Goal: Contribute content: Add original content to the website for others to see

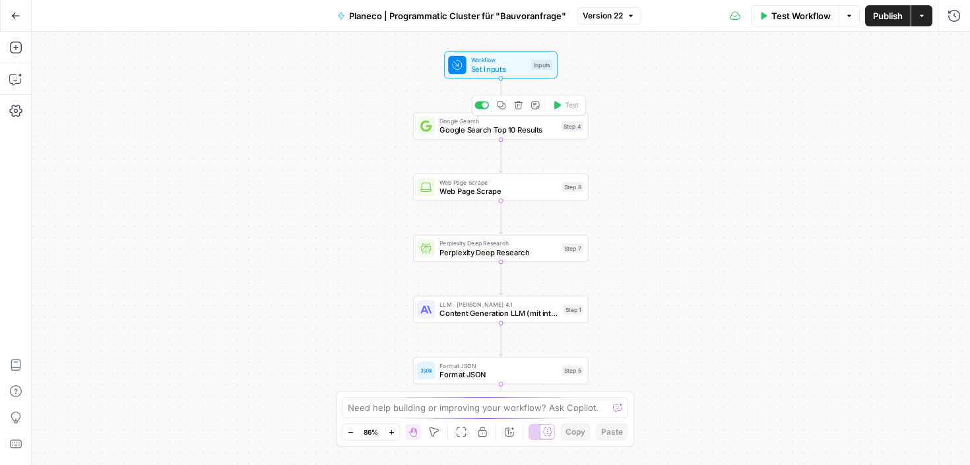
click at [485, 129] on span "Google Search Top 10 Results" at bounding box center [497, 130] width 117 height 11
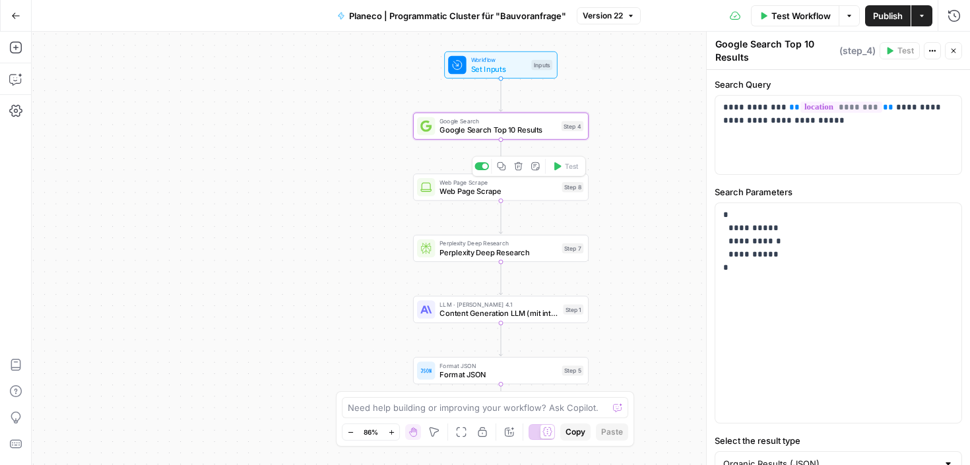
click at [481, 190] on span "Web Page Scrape" at bounding box center [497, 190] width 117 height 11
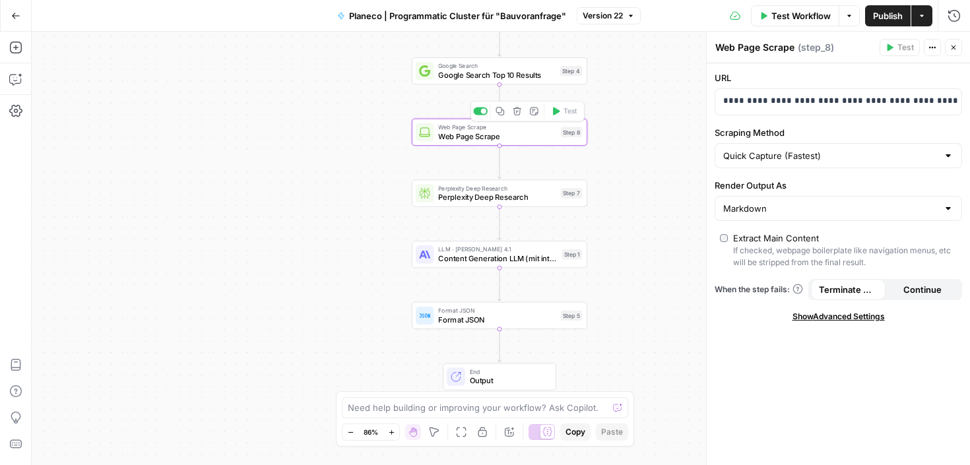
click at [481, 190] on span "Perplexity Deep Research" at bounding box center [496, 187] width 117 height 9
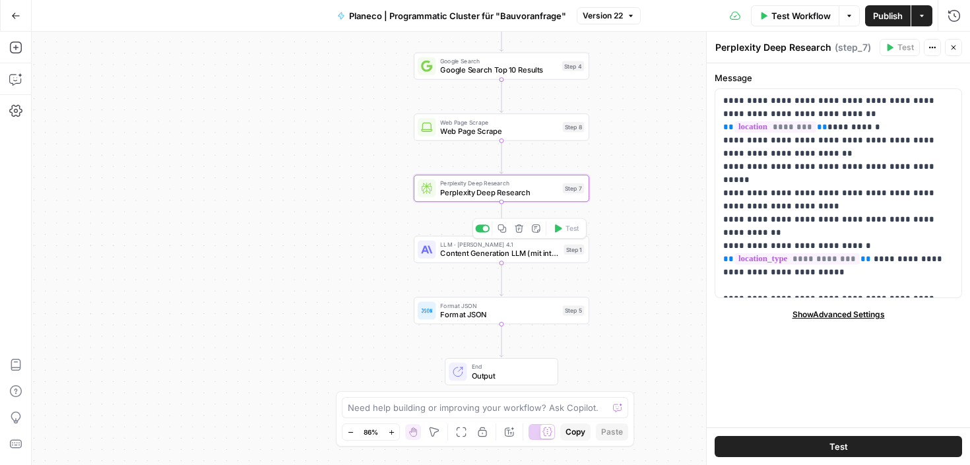
click at [476, 250] on span "Content Generation LLM (mit integrierter SEO-Optimierung)" at bounding box center [499, 253] width 119 height 11
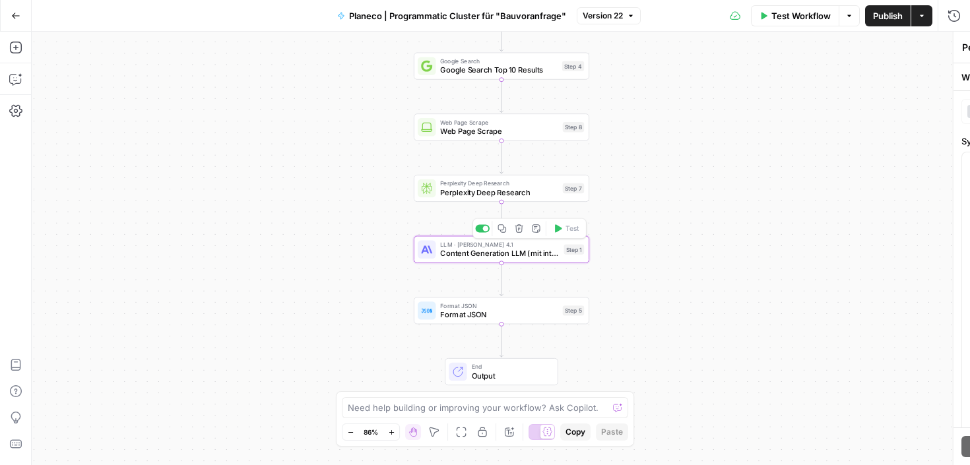
type textarea "Content Generation LLM (mit integrierter SEO-Optimierung)"
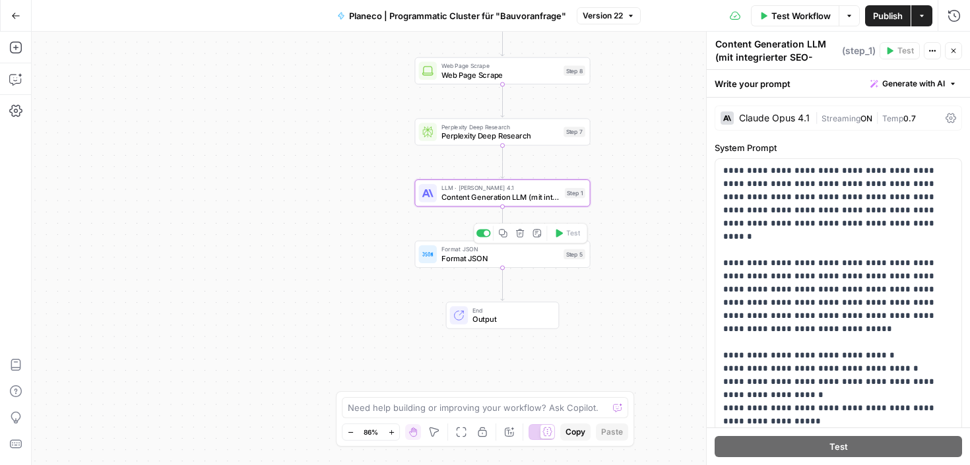
click at [478, 258] on span "Format JSON" at bounding box center [499, 258] width 117 height 11
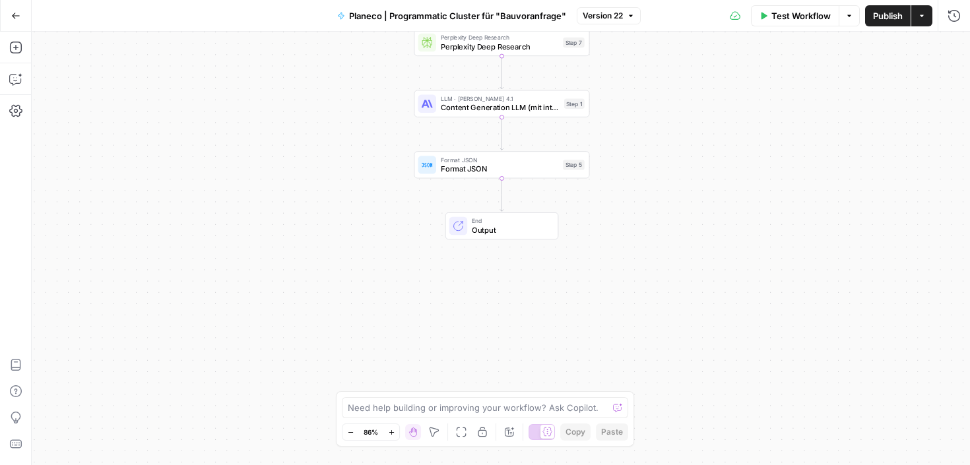
click at [14, 14] on icon "button" at bounding box center [15, 15] width 9 height 9
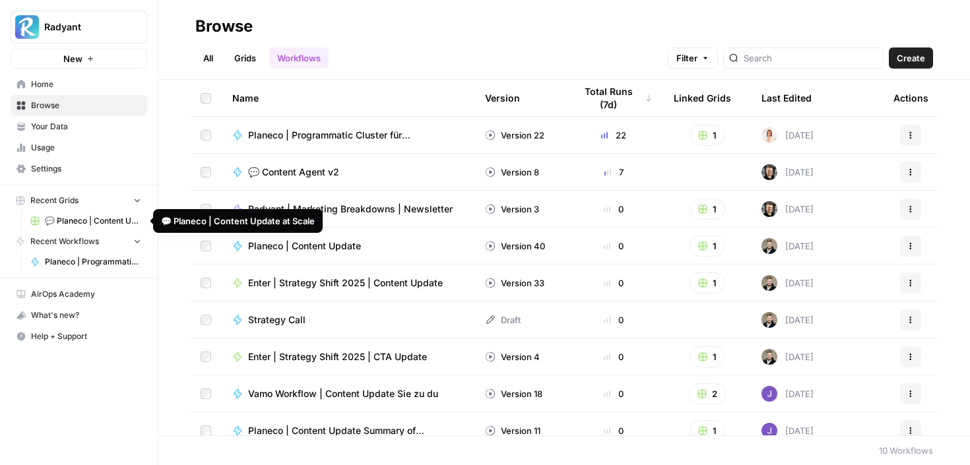
click at [133, 204] on icon "button" at bounding box center [137, 199] width 9 height 9
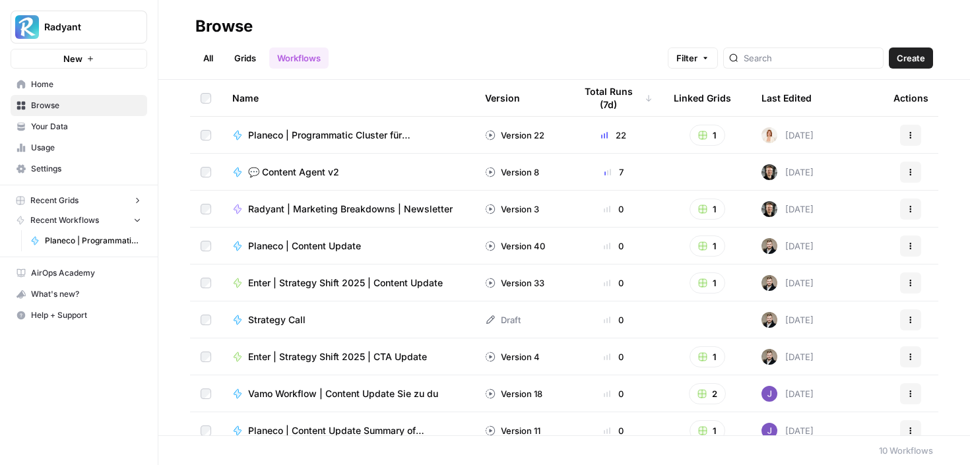
click at [133, 204] on icon "button" at bounding box center [137, 200] width 9 height 9
click at [125, 217] on span "💬 Planeco | Content Update at Scale" at bounding box center [93, 221] width 96 height 12
click at [67, 259] on span "Planeco | Programmatic Cluster für "Bauvoranfrage"" at bounding box center [93, 262] width 96 height 12
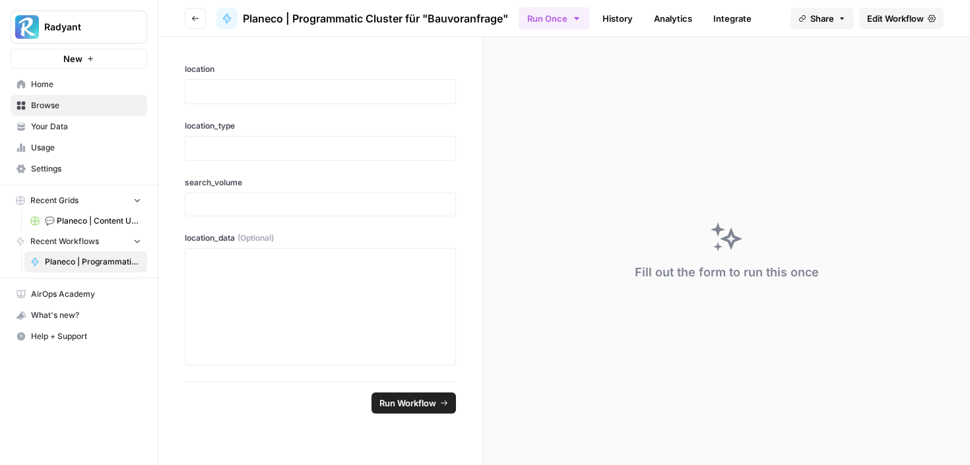
click at [607, 20] on link "History" at bounding box center [617, 18] width 46 height 21
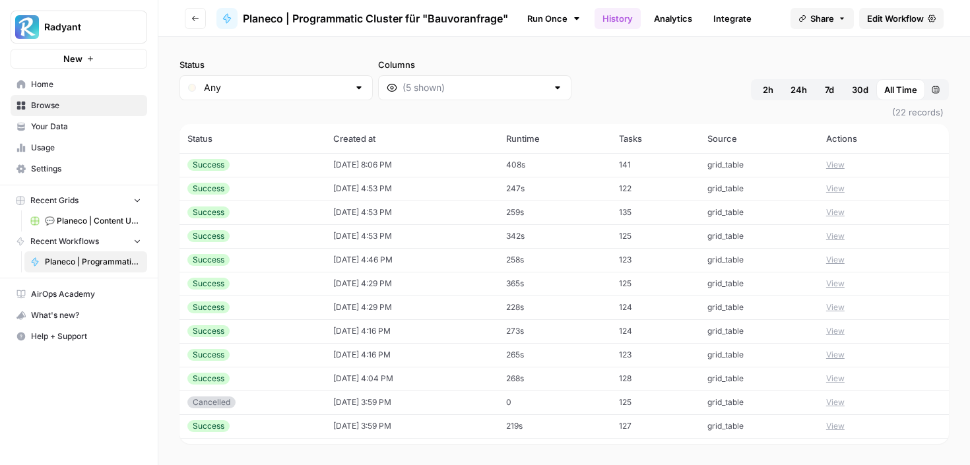
click at [668, 19] on link "Analytics" at bounding box center [673, 18] width 54 height 21
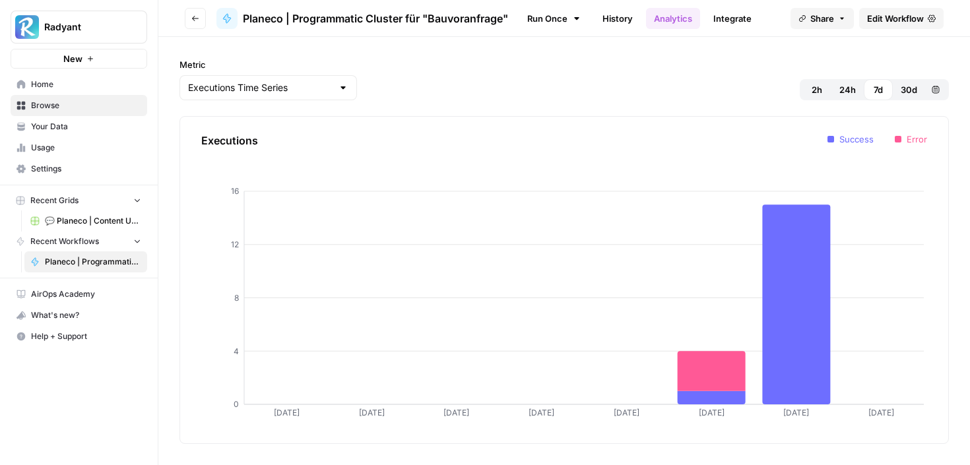
click at [722, 18] on link "Integrate" at bounding box center [732, 18] width 54 height 21
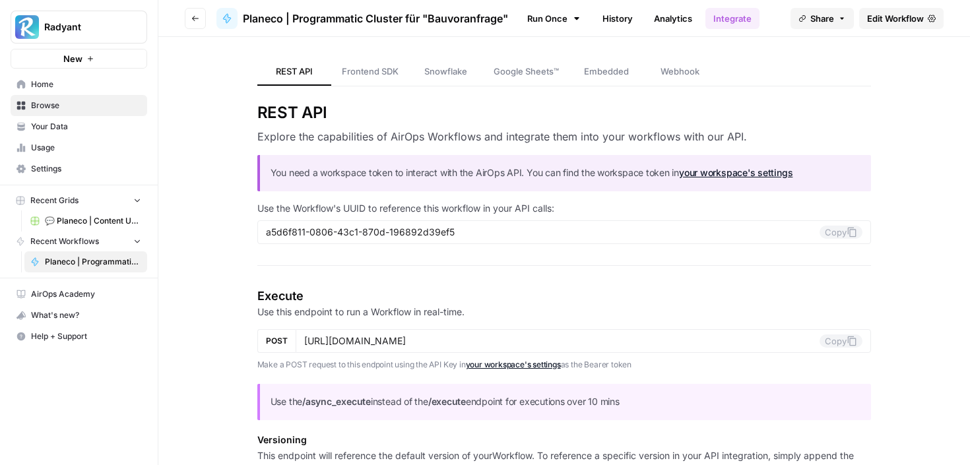
click at [658, 16] on link "Analytics" at bounding box center [673, 18] width 54 height 21
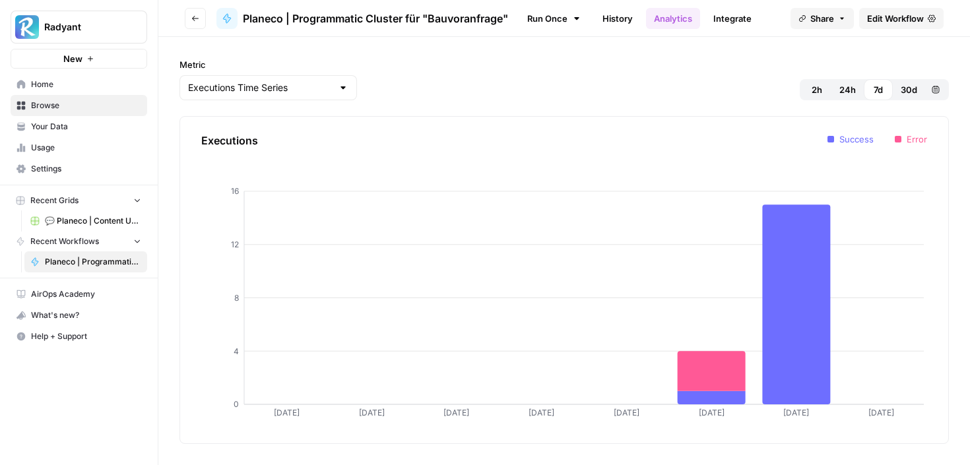
click at [398, 26] on div "Planeco | Programmatic Cluster für "Bauvoranfrage"" at bounding box center [362, 18] width 292 height 21
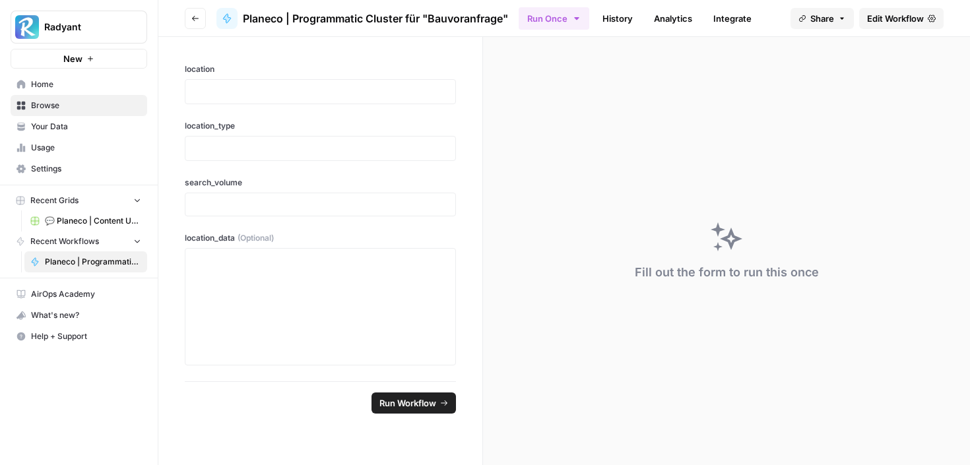
click at [195, 21] on icon "button" at bounding box center [195, 19] width 8 height 8
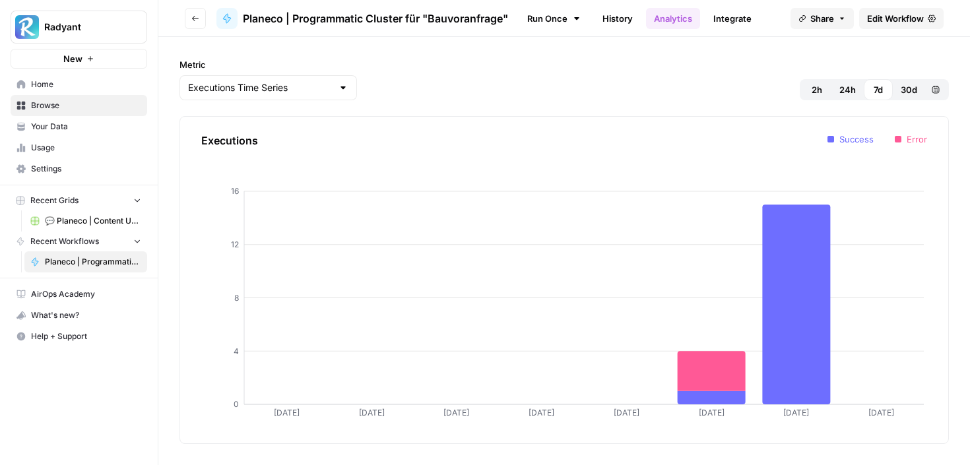
click at [195, 21] on icon "button" at bounding box center [195, 19] width 8 height 8
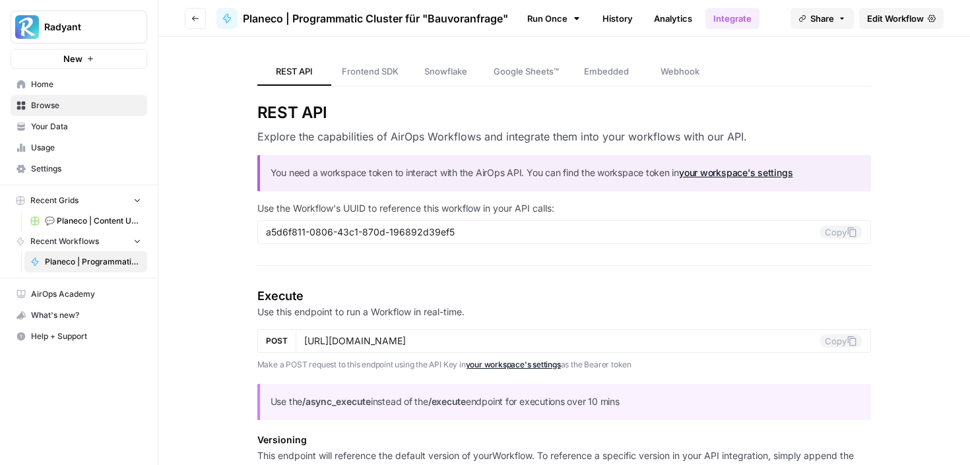
click at [195, 21] on icon "button" at bounding box center [195, 19] width 8 height 8
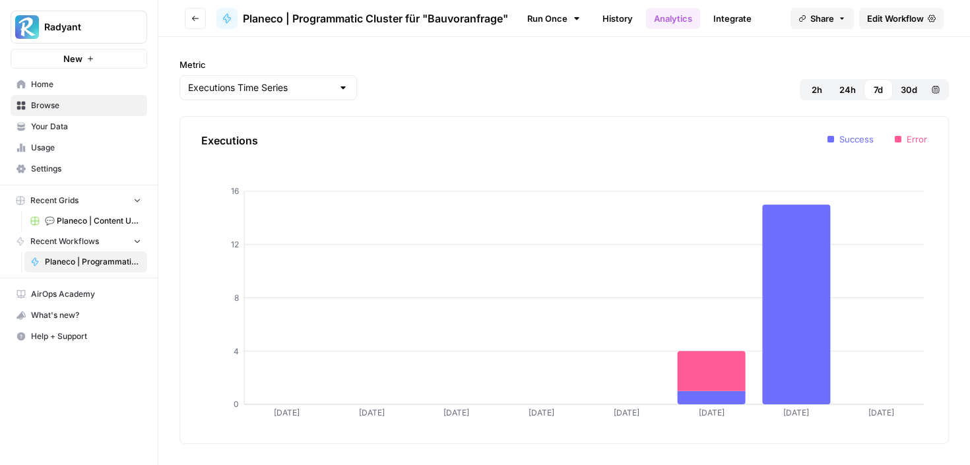
click at [195, 21] on icon "button" at bounding box center [195, 19] width 8 height 8
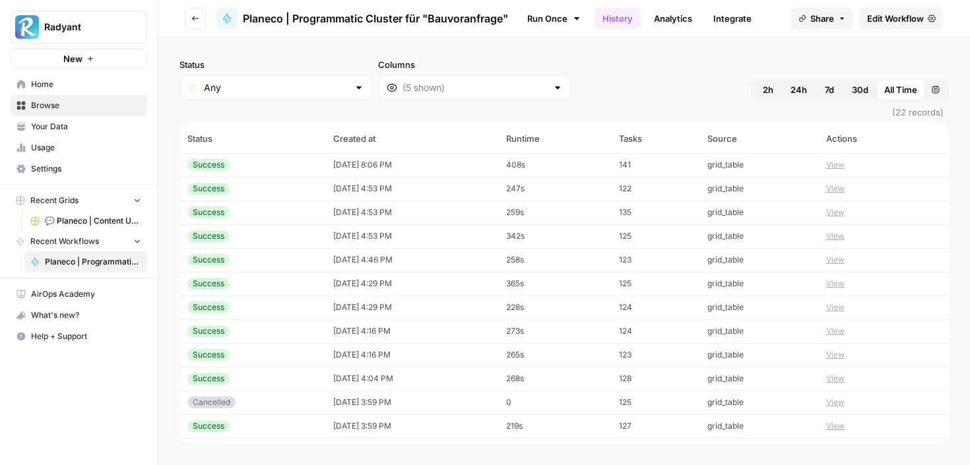
click at [195, 21] on icon "button" at bounding box center [195, 19] width 8 height 8
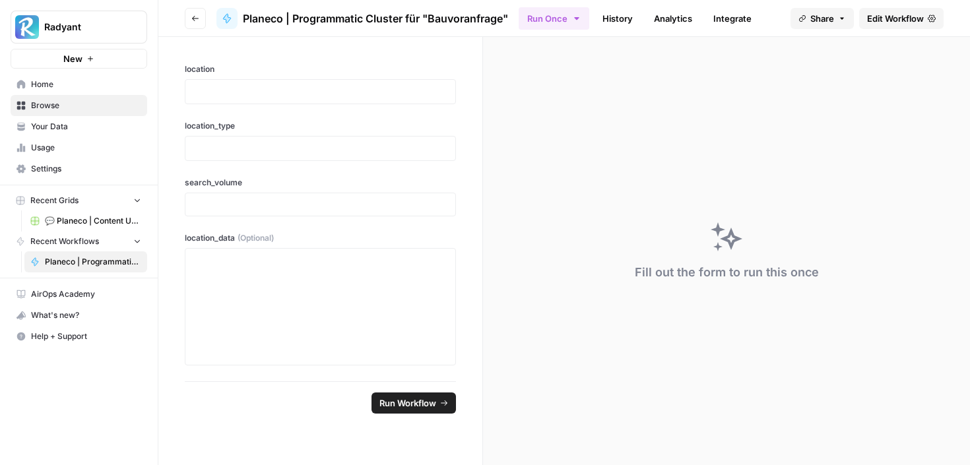
click at [195, 21] on icon "button" at bounding box center [195, 19] width 8 height 8
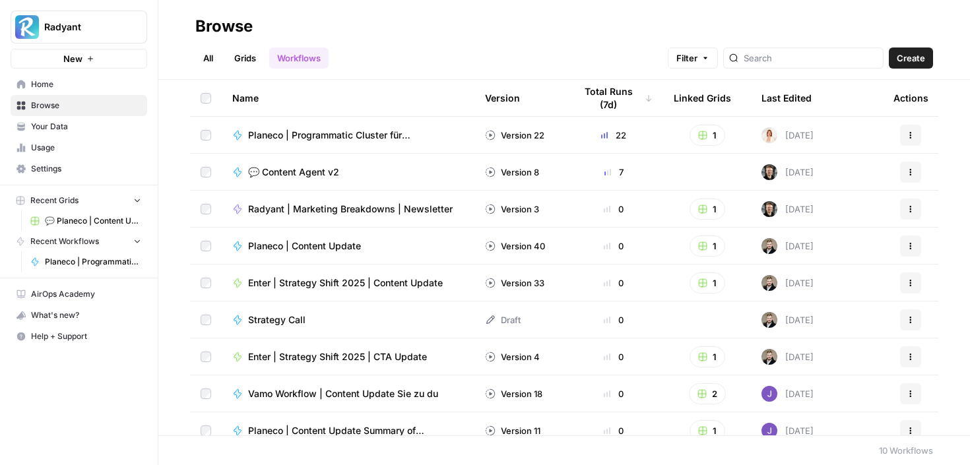
click at [902, 135] on button "Actions" at bounding box center [910, 135] width 21 height 21
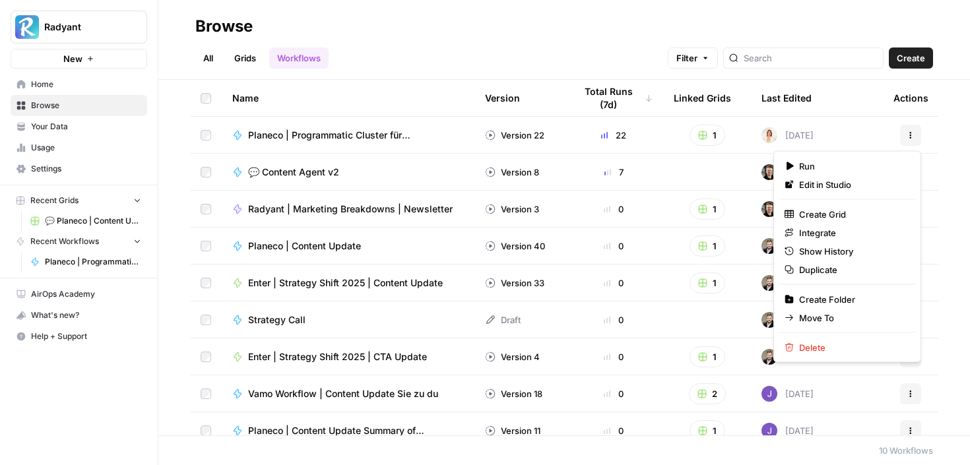
click at [710, 144] on button "1" at bounding box center [707, 135] width 36 height 21
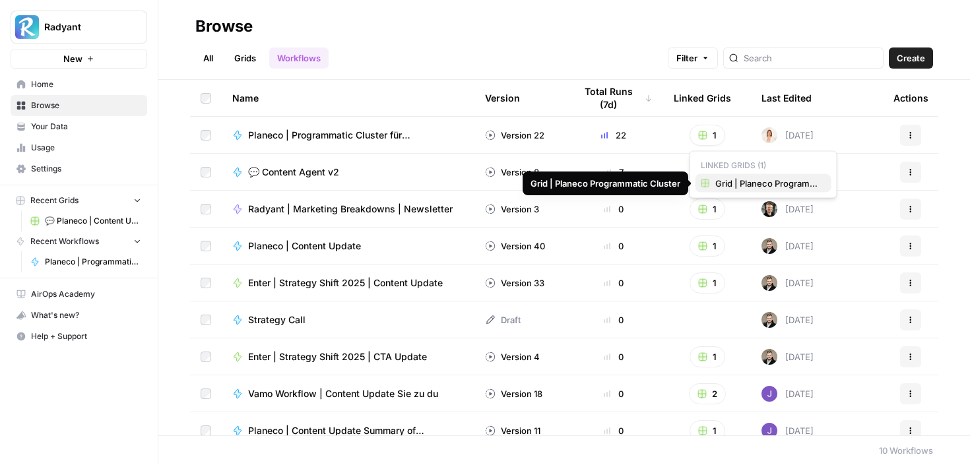
click at [724, 185] on span "Grid | Planeco Programmatic Cluster" at bounding box center [768, 183] width 106 height 13
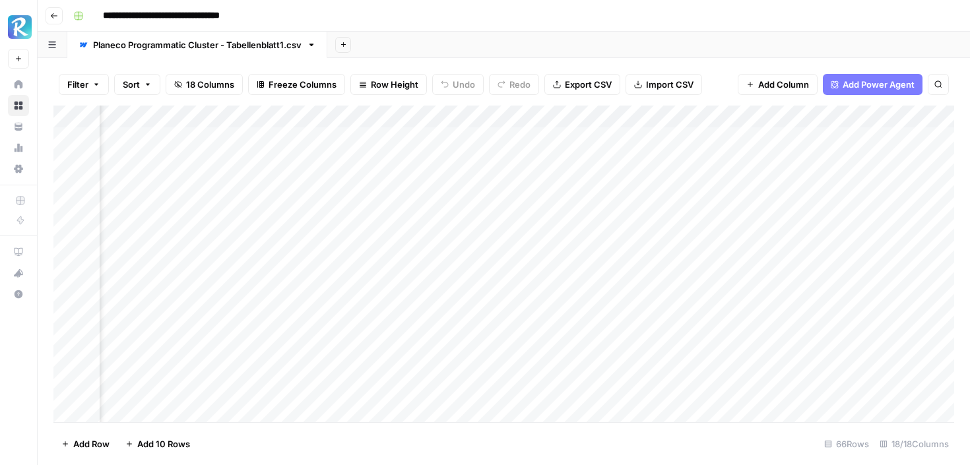
scroll to position [0, 531]
click at [563, 139] on div "Add Column" at bounding box center [503, 264] width 900 height 317
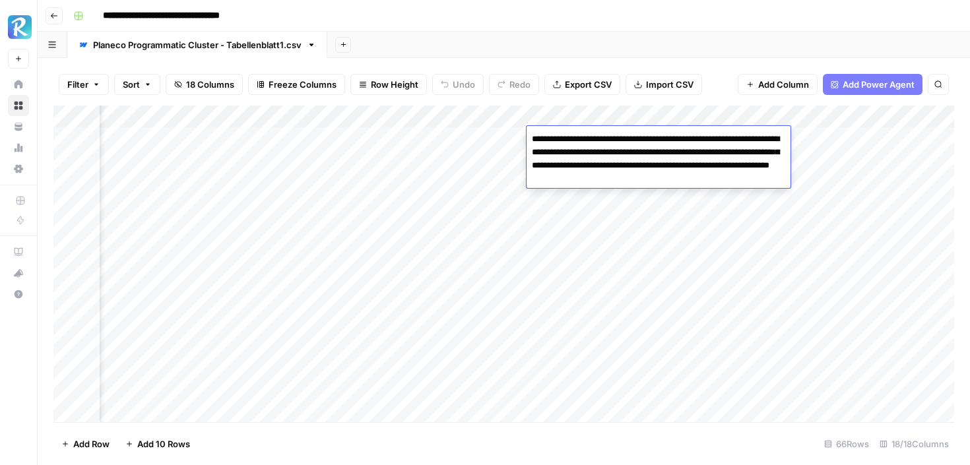
click at [674, 48] on div "Add Sheet" at bounding box center [648, 45] width 642 height 26
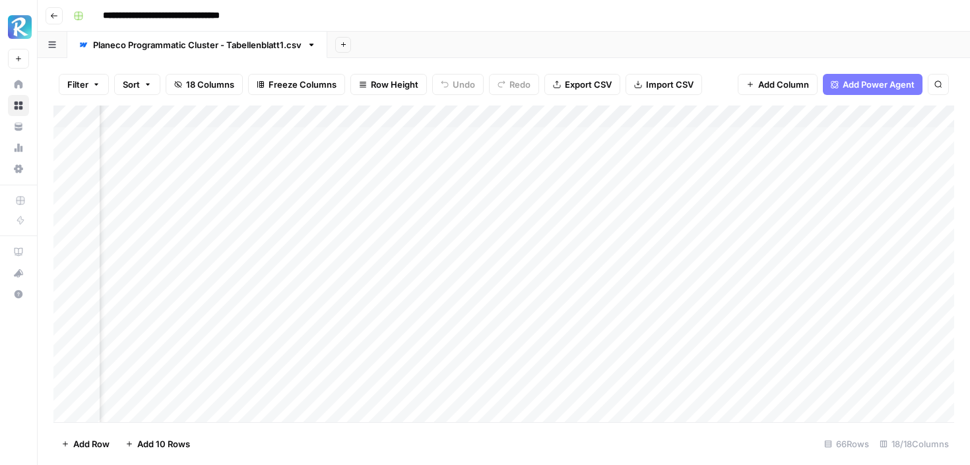
scroll to position [0, 823]
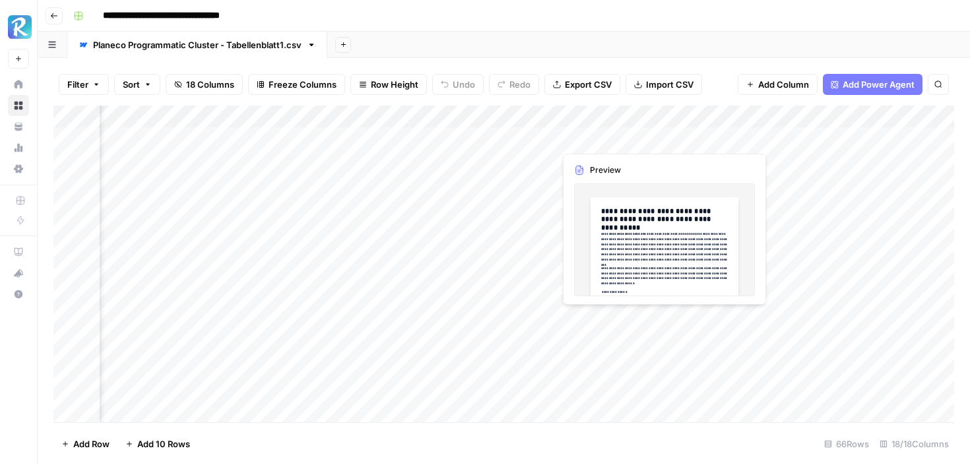
click at [619, 136] on div "Add Column" at bounding box center [503, 264] width 900 height 317
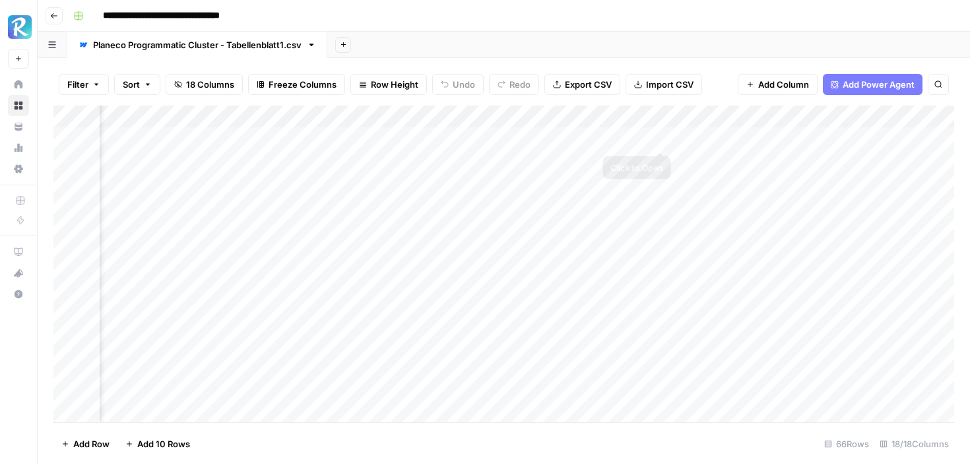
click at [703, 125] on div "Add Column" at bounding box center [503, 264] width 900 height 317
click at [710, 89] on div "Filter Sort 18 Columns Freeze Columns Row Height Undo Redo Export CSV Import CS…" at bounding box center [503, 84] width 900 height 42
click at [703, 135] on div "Add Column" at bounding box center [503, 264] width 900 height 317
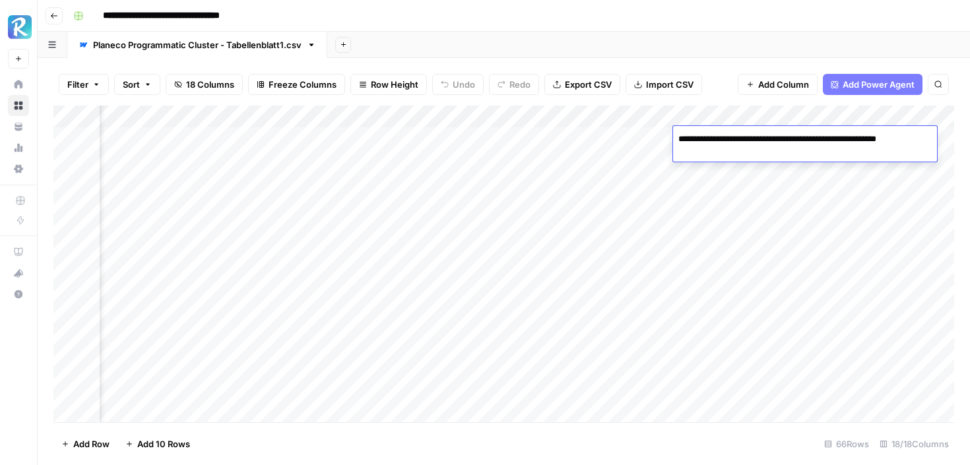
click at [703, 135] on textarea "**********" at bounding box center [805, 146] width 264 height 32
click at [729, 54] on div "Add Sheet" at bounding box center [648, 45] width 642 height 26
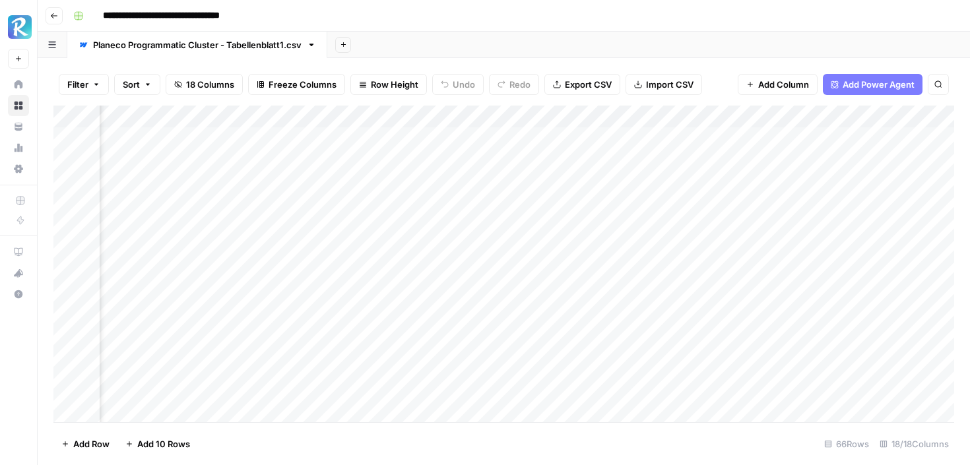
click at [706, 157] on div "Add Column" at bounding box center [503, 264] width 900 height 317
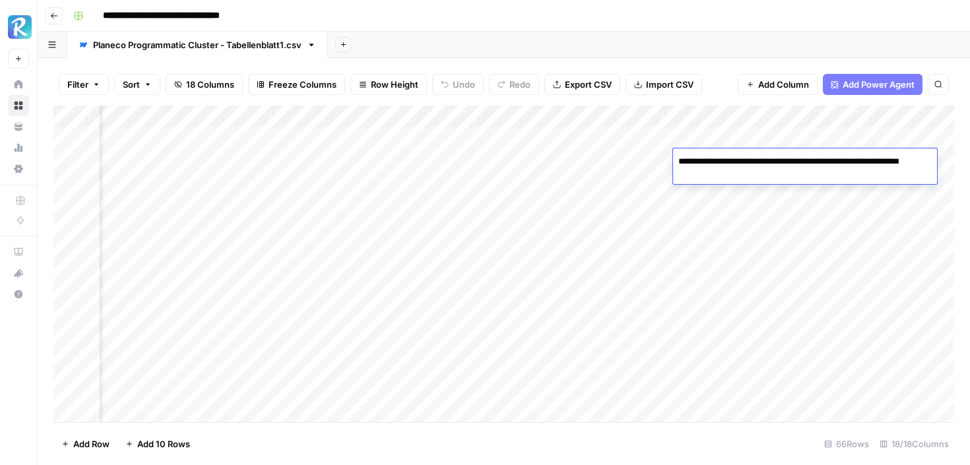
click at [722, 88] on div "Filter Sort 18 Columns Freeze Columns Row Height Undo Redo Export CSV Import CS…" at bounding box center [503, 84] width 900 height 42
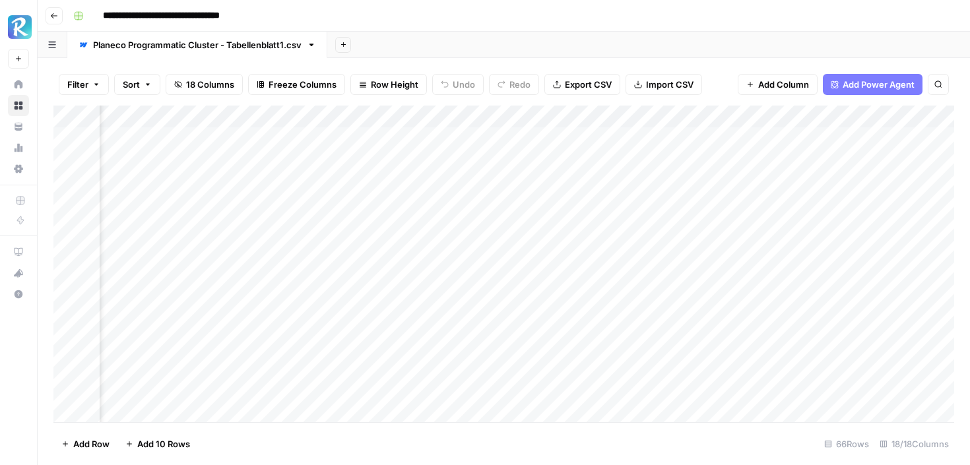
click at [728, 139] on div "Add Column" at bounding box center [503, 264] width 900 height 317
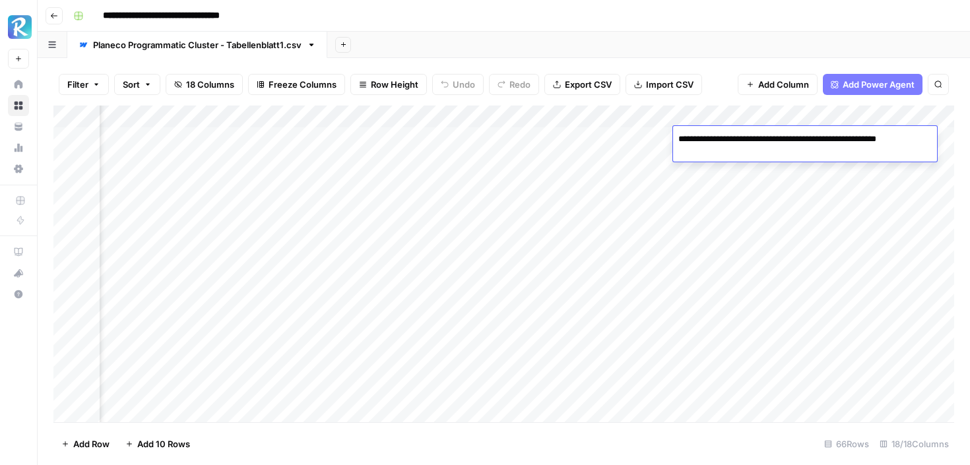
click at [712, 71] on div "Filter Sort 18 Columns Freeze Columns Row Height Undo Redo Export CSV Import CS…" at bounding box center [503, 84] width 900 height 42
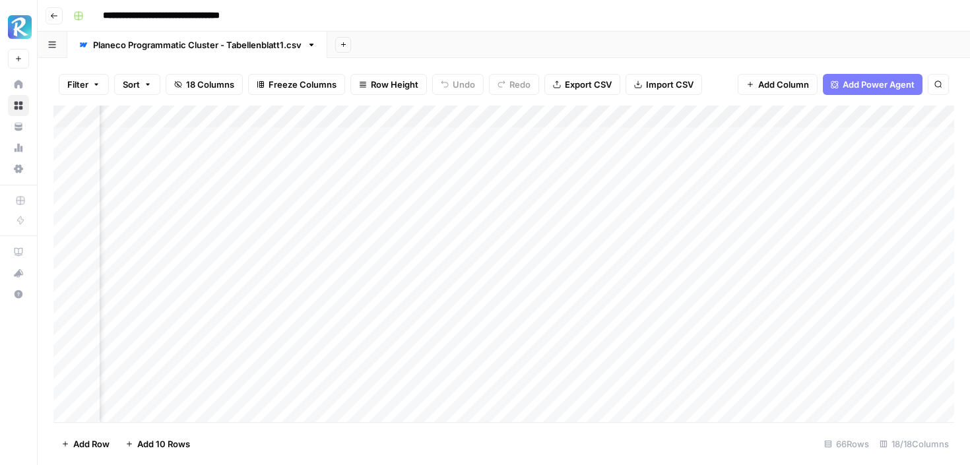
scroll to position [0, 1016]
click at [642, 136] on div "Add Column" at bounding box center [503, 264] width 900 height 317
click at [642, 137] on div "Add Column" at bounding box center [503, 264] width 900 height 317
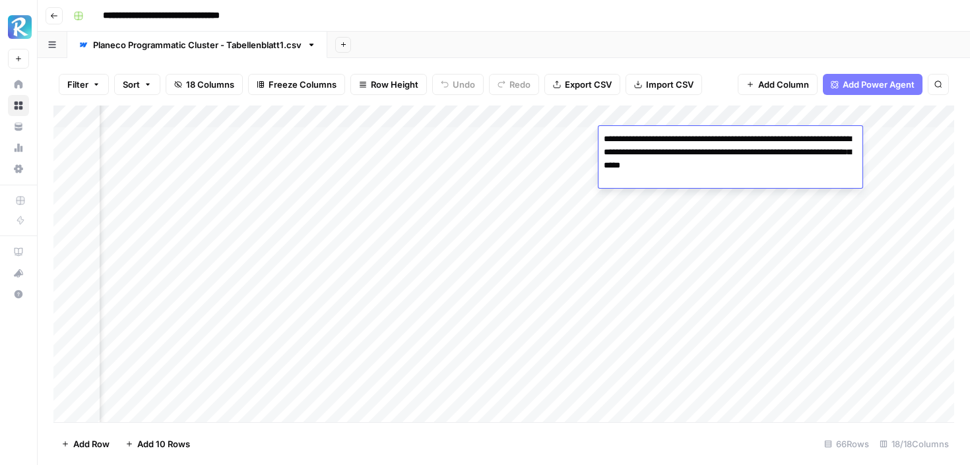
click at [711, 77] on div "Filter Sort 18 Columns Freeze Columns Row Height Undo Redo Export CSV Import CS…" at bounding box center [503, 84] width 900 height 42
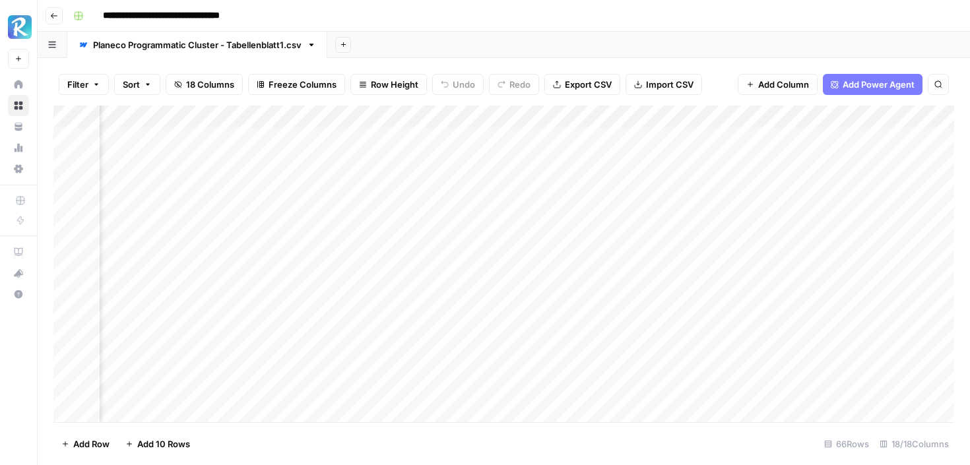
scroll to position [0, 602]
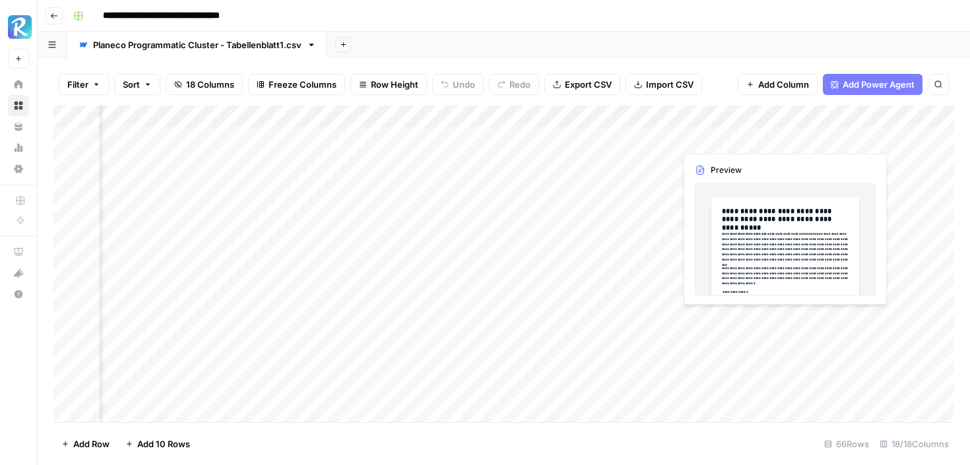
click at [819, 135] on div "Add Column" at bounding box center [503, 264] width 900 height 317
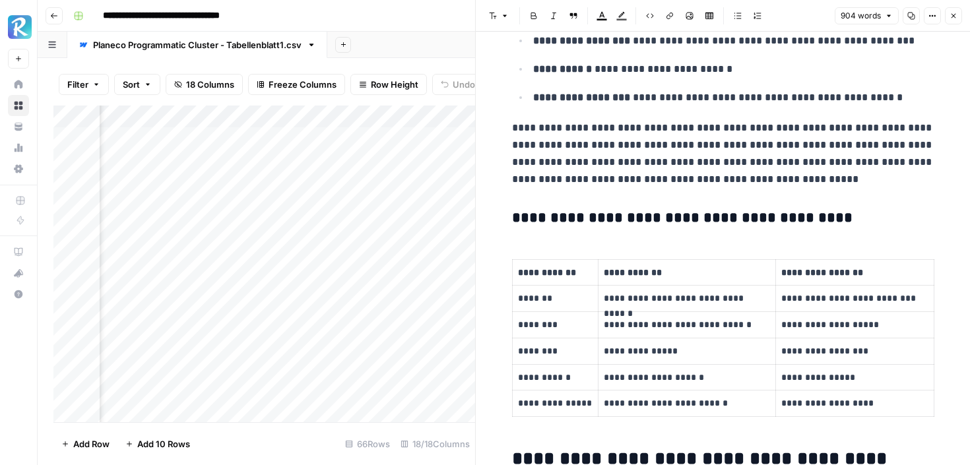
scroll to position [1584, 0]
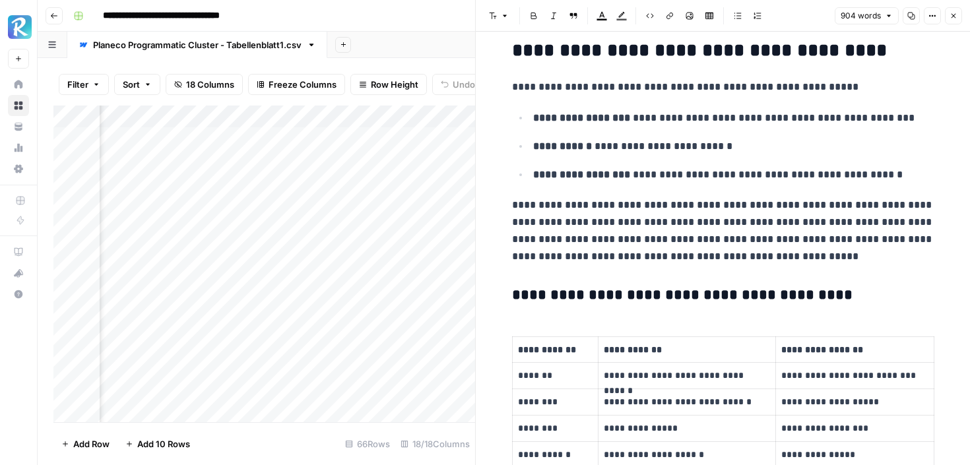
click at [952, 13] on icon "button" at bounding box center [953, 16] width 8 height 8
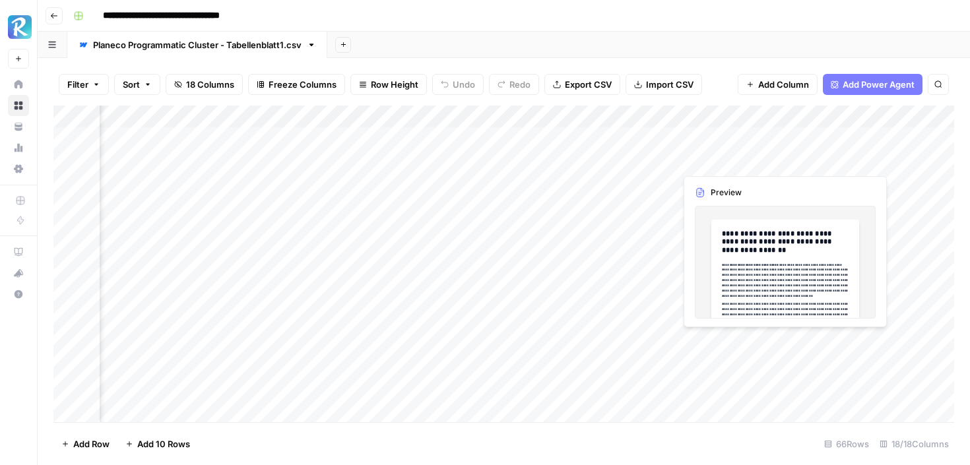
click at [838, 158] on div "Add Column" at bounding box center [503, 264] width 900 height 317
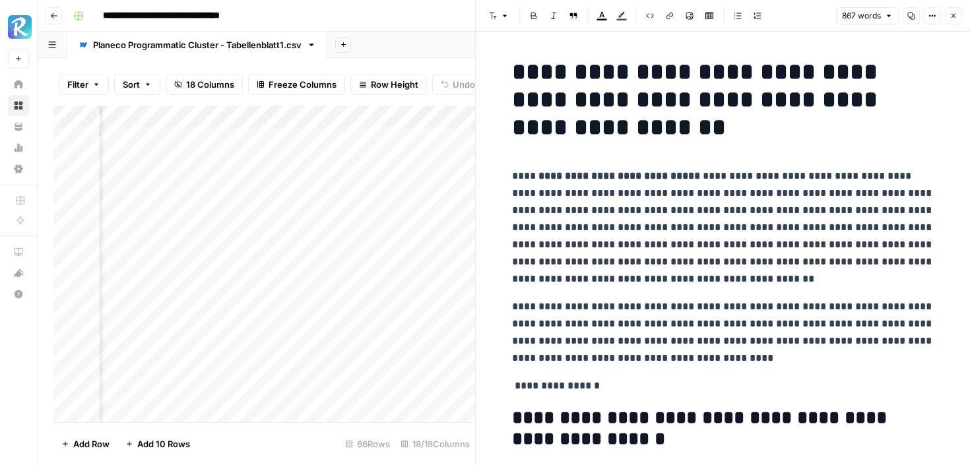
click at [956, 18] on icon "button" at bounding box center [953, 16] width 8 height 8
click at [956, 18] on div "Font style Bold Italic Block quote Text color Highlight color Code block Link I…" at bounding box center [722, 15] width 478 height 17
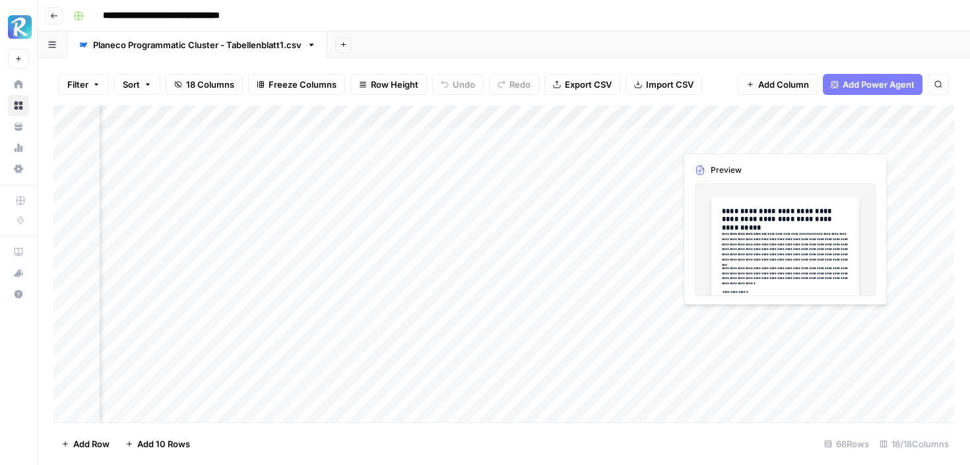
click at [831, 133] on div "Add Column" at bounding box center [503, 264] width 900 height 317
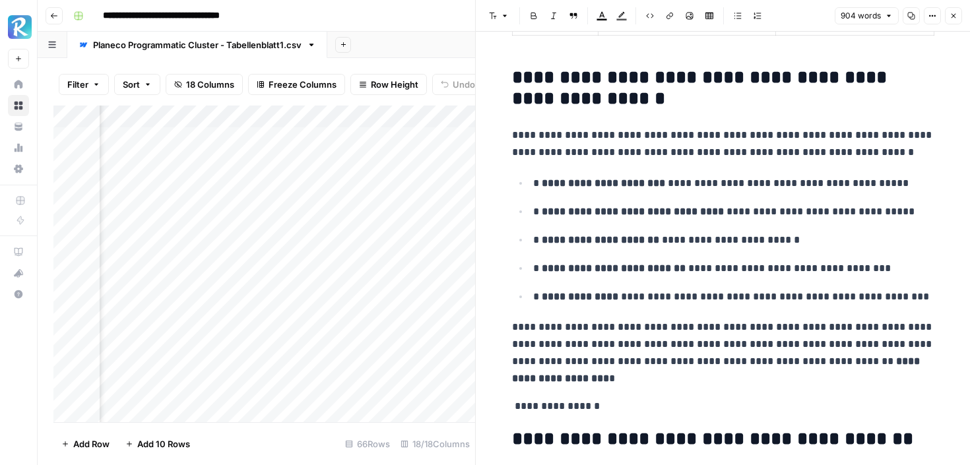
scroll to position [2058, 0]
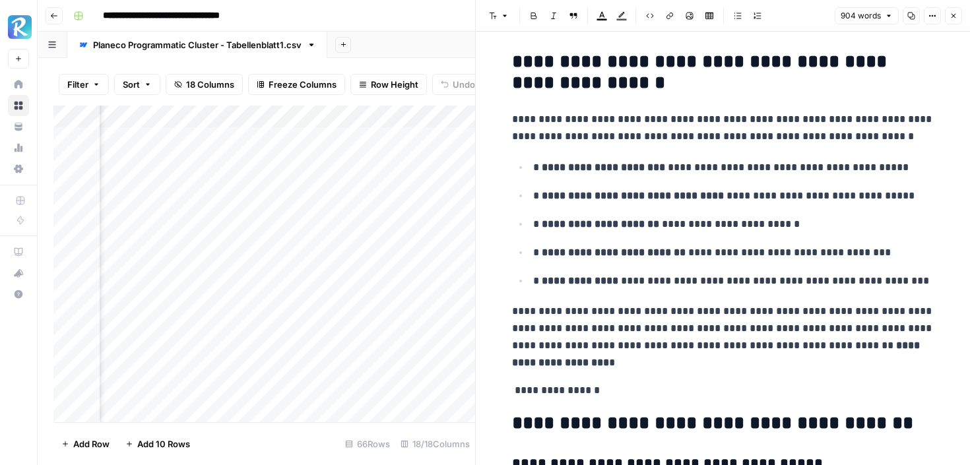
click at [951, 21] on button "Close" at bounding box center [953, 15] width 17 height 17
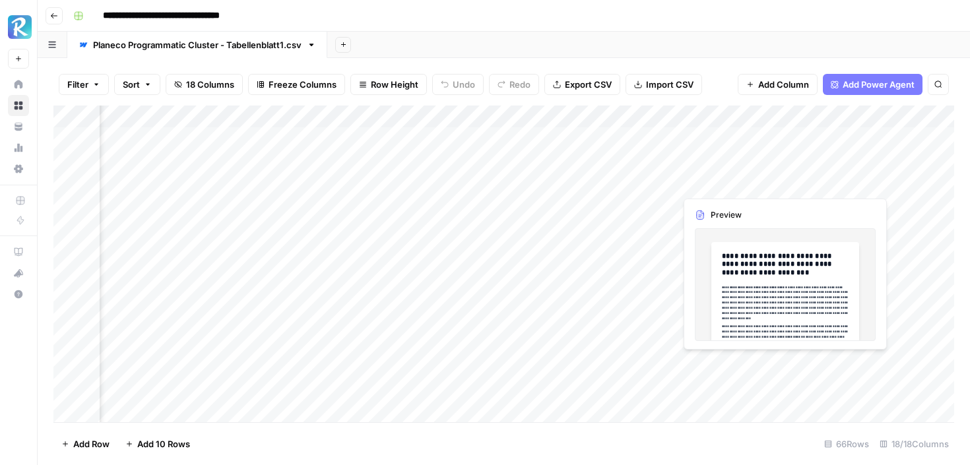
click at [831, 180] on div "Add Column" at bounding box center [503, 264] width 900 height 317
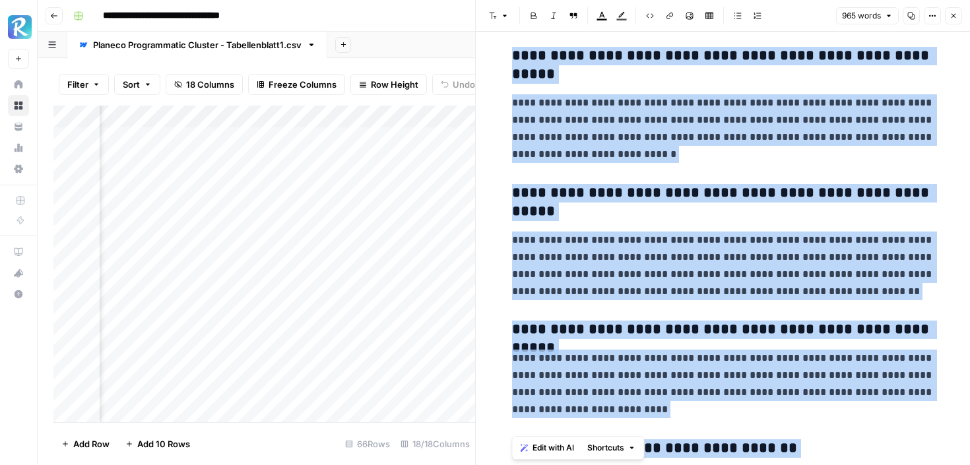
scroll to position [3188, 0]
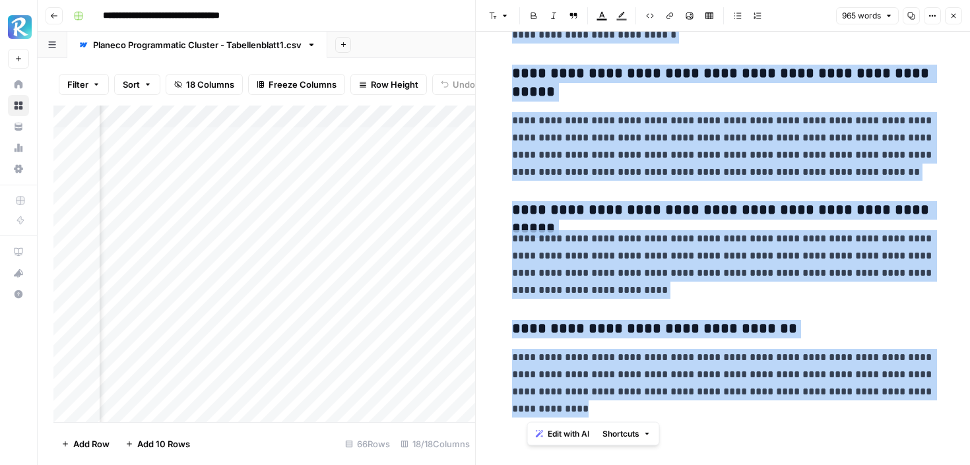
drag, startPoint x: 519, startPoint y: 64, endPoint x: 648, endPoint y: 406, distance: 365.1
copy div "**********"
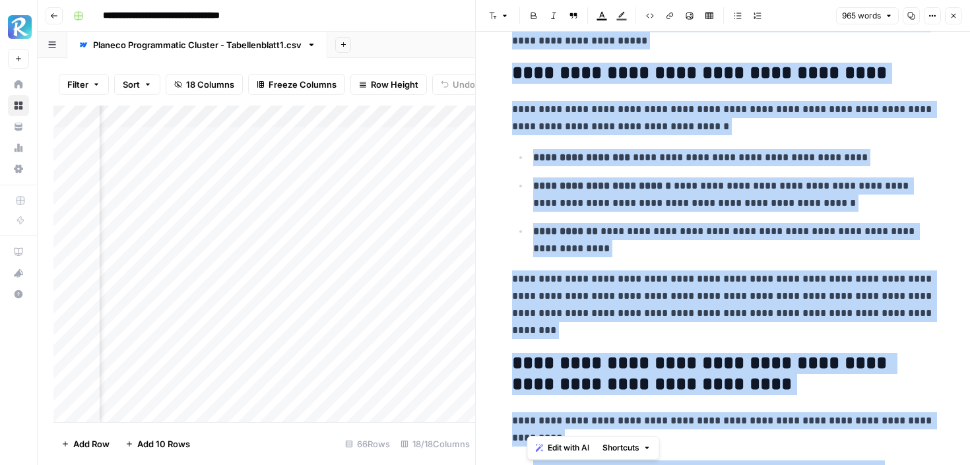
scroll to position [1817, 0]
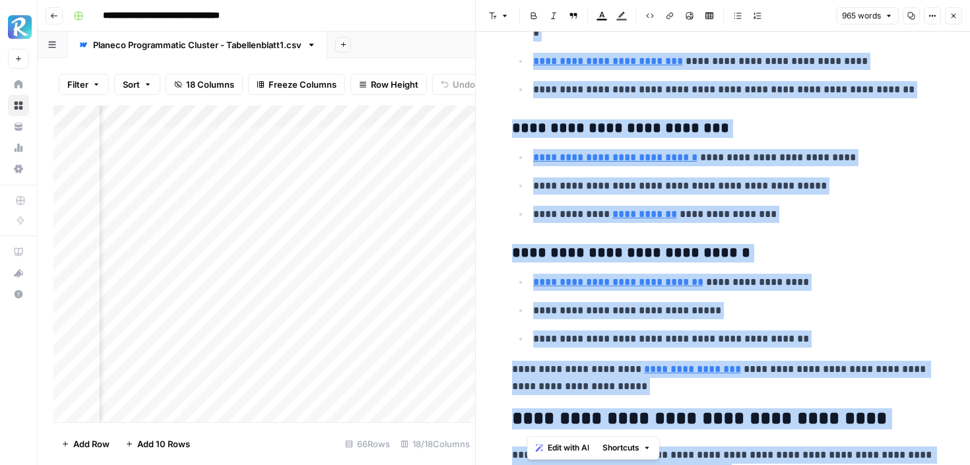
click at [410, 55] on div "Add Sheet" at bounding box center [648, 45] width 642 height 26
click at [954, 15] on icon "button" at bounding box center [953, 16] width 8 height 8
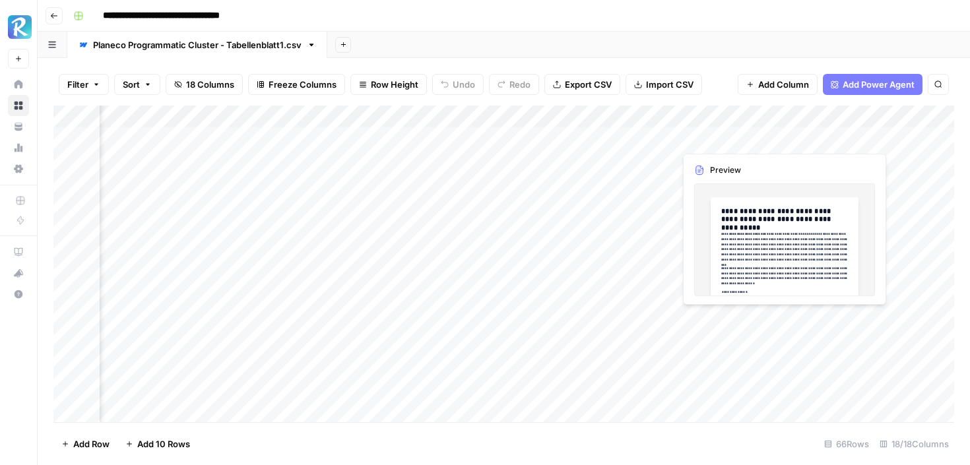
click at [855, 134] on div "Add Column" at bounding box center [503, 264] width 900 height 317
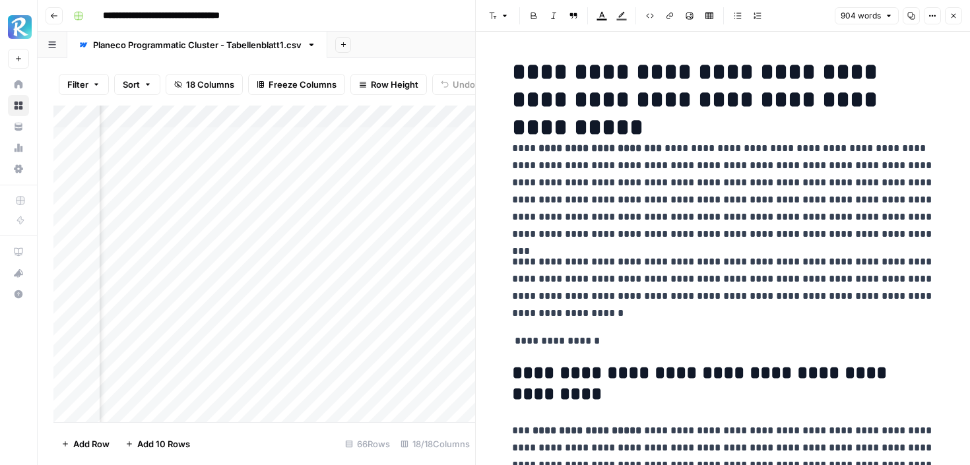
click at [514, 102] on h1 "**********" at bounding box center [723, 85] width 422 height 55
copy div "**********"
click at [950, 15] on icon "button" at bounding box center [953, 16] width 8 height 8
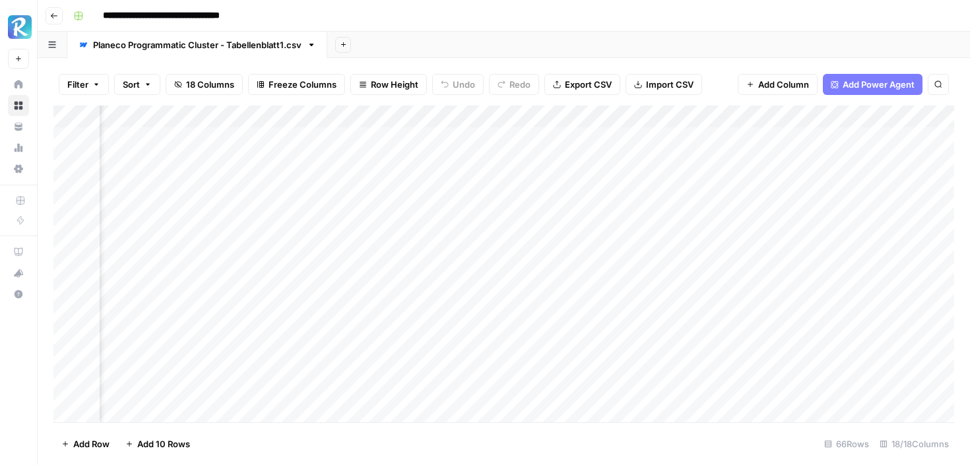
scroll to position [0, 861]
click at [681, 179] on div "Add Column" at bounding box center [503, 264] width 900 height 317
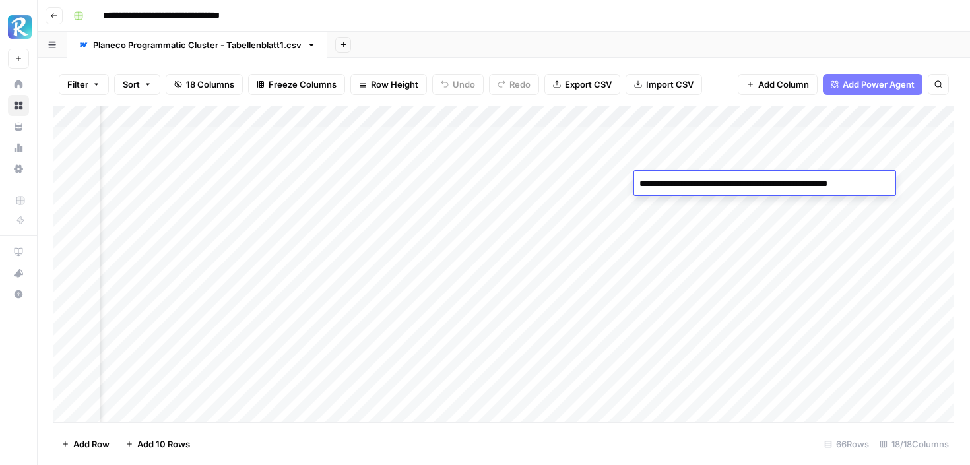
click at [684, 210] on div "Add Column" at bounding box center [503, 264] width 900 height 317
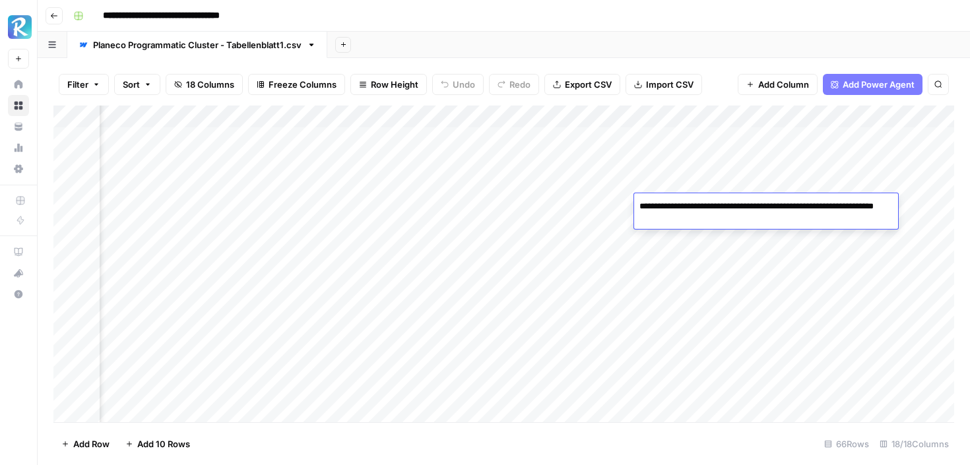
drag, startPoint x: 707, startPoint y: 221, endPoint x: 638, endPoint y: 206, distance: 70.8
click at [638, 206] on textarea "**********" at bounding box center [766, 213] width 264 height 32
click at [768, 300] on div "Add Column" at bounding box center [503, 264] width 900 height 317
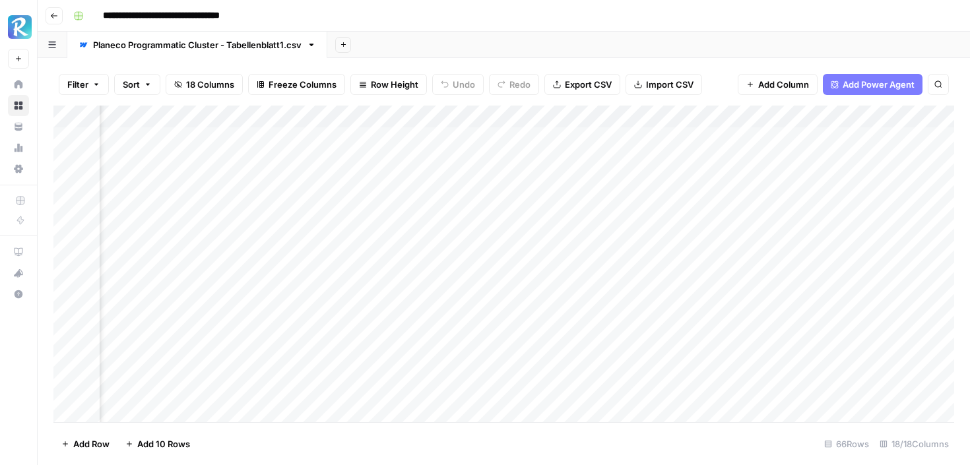
click at [803, 182] on div "Add Column" at bounding box center [503, 264] width 900 height 317
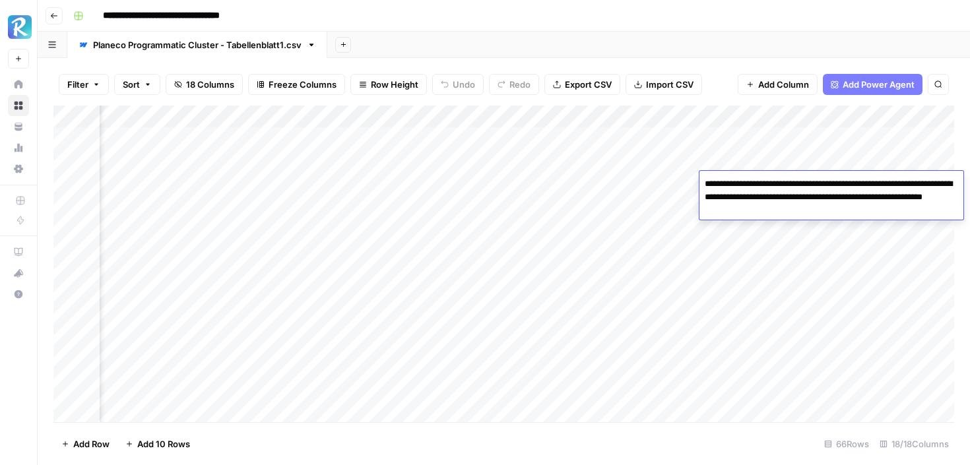
drag, startPoint x: 706, startPoint y: 183, endPoint x: 859, endPoint y: 214, distance: 156.1
click at [859, 214] on textarea "**********" at bounding box center [831, 197] width 264 height 45
click at [856, 206] on textarea "**********" at bounding box center [831, 197] width 264 height 45
drag, startPoint x: 846, startPoint y: 210, endPoint x: 699, endPoint y: 186, distance: 149.8
click at [699, 186] on textarea "**********" at bounding box center [831, 197] width 264 height 45
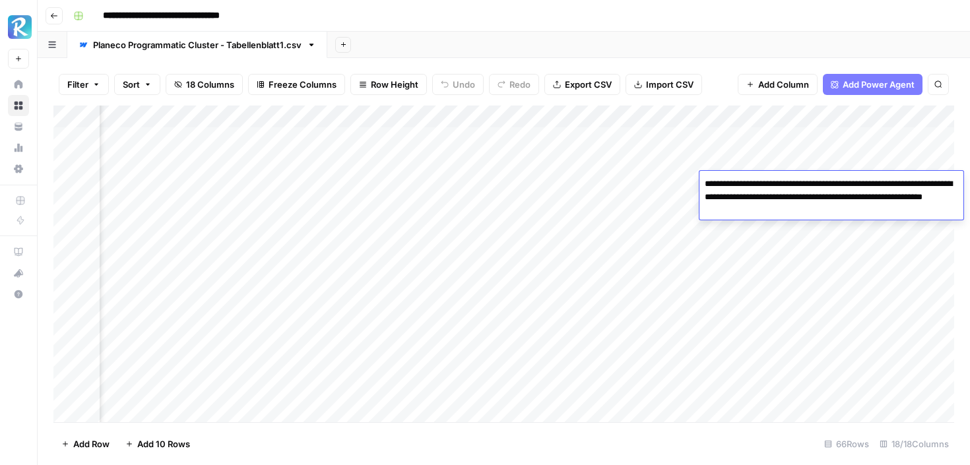
click at [642, 202] on div "Add Column" at bounding box center [503, 264] width 900 height 317
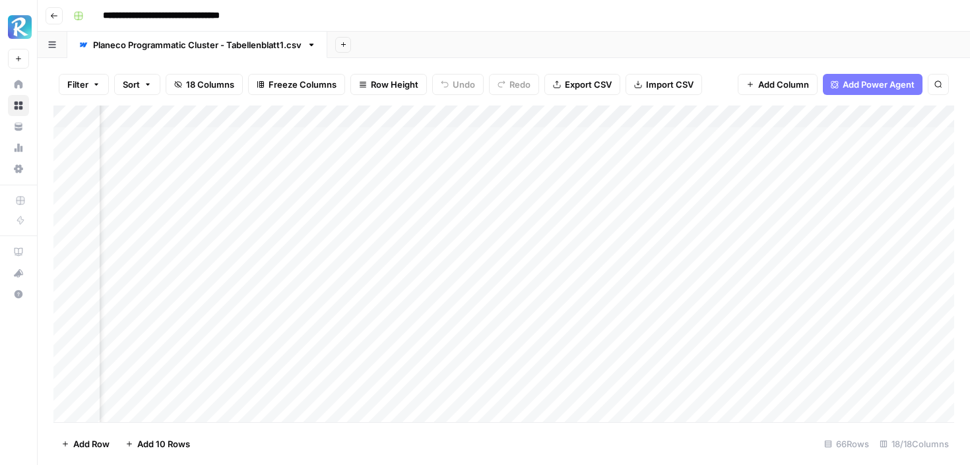
scroll to position [0, 929]
click at [525, 183] on div "Add Column" at bounding box center [503, 264] width 900 height 317
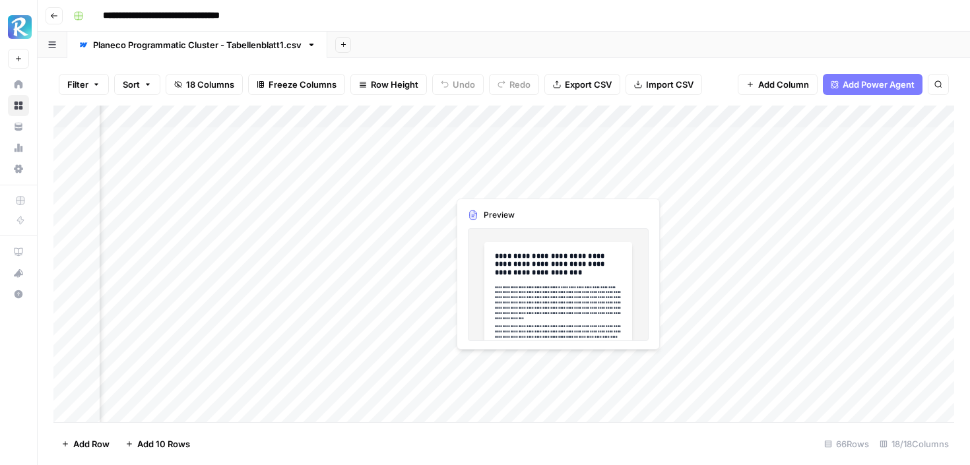
click at [525, 183] on div "Add Column" at bounding box center [503, 264] width 900 height 317
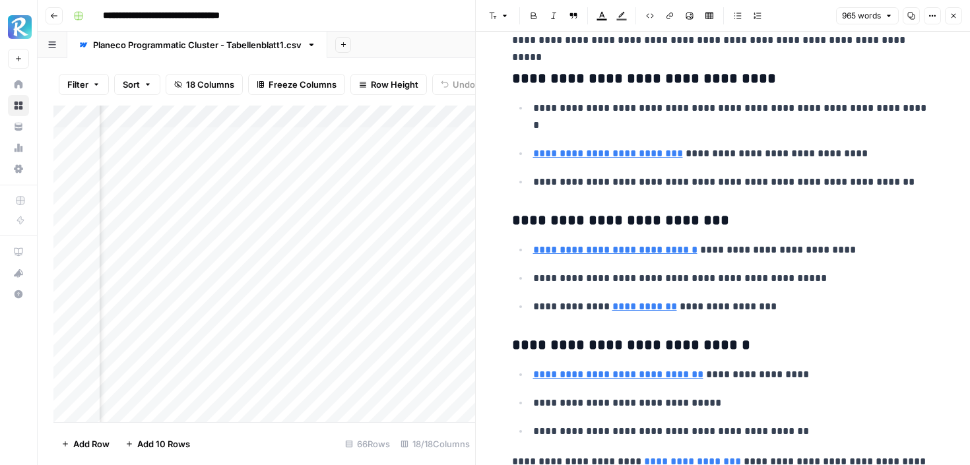
scroll to position [2083, 0]
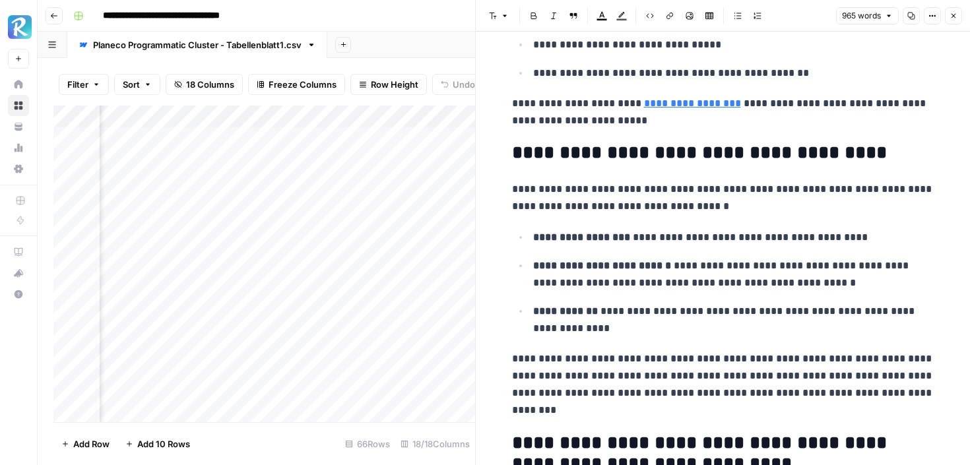
click at [952, 17] on icon "button" at bounding box center [953, 16] width 8 height 8
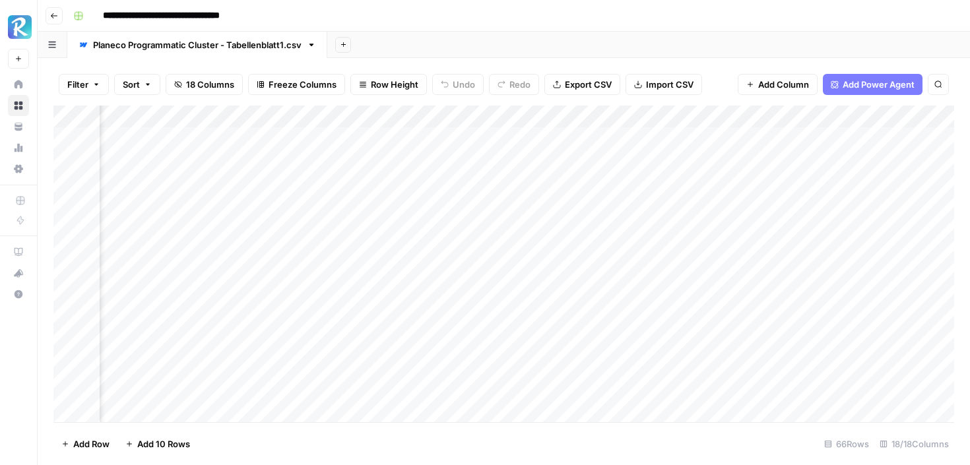
click at [840, 202] on div "Add Column" at bounding box center [503, 264] width 900 height 317
click at [524, 207] on div "Add Column" at bounding box center [503, 264] width 900 height 317
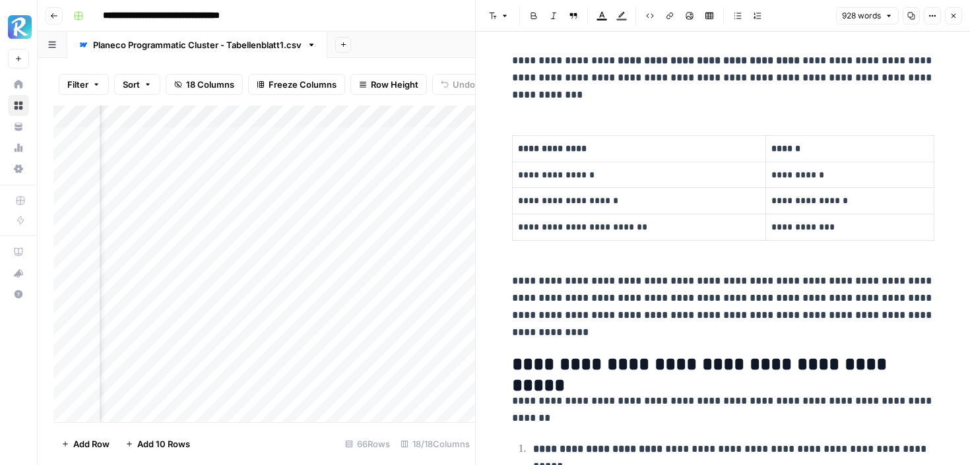
scroll to position [954, 0]
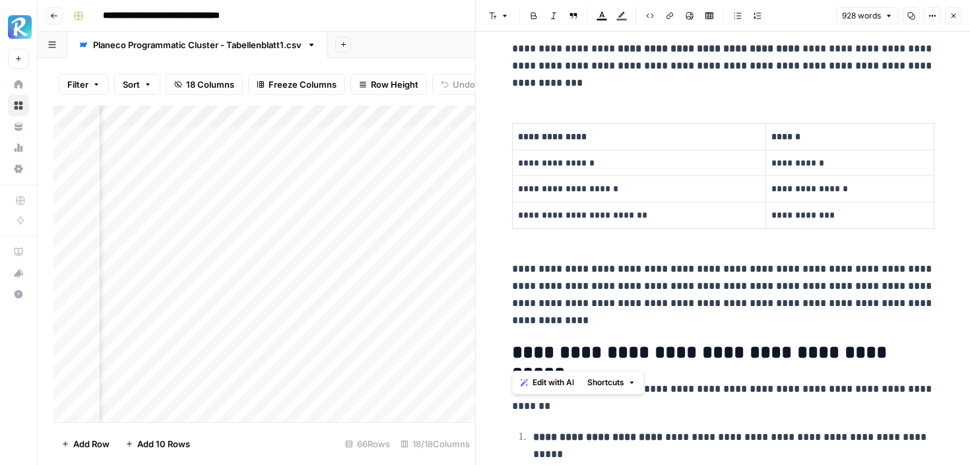
drag, startPoint x: 515, startPoint y: 345, endPoint x: 927, endPoint y: 345, distance: 411.6
click at [927, 345] on h2 "**********" at bounding box center [723, 352] width 422 height 21
copy h2 "**********"
click at [927, 345] on h2 "**********" at bounding box center [723, 352] width 422 height 21
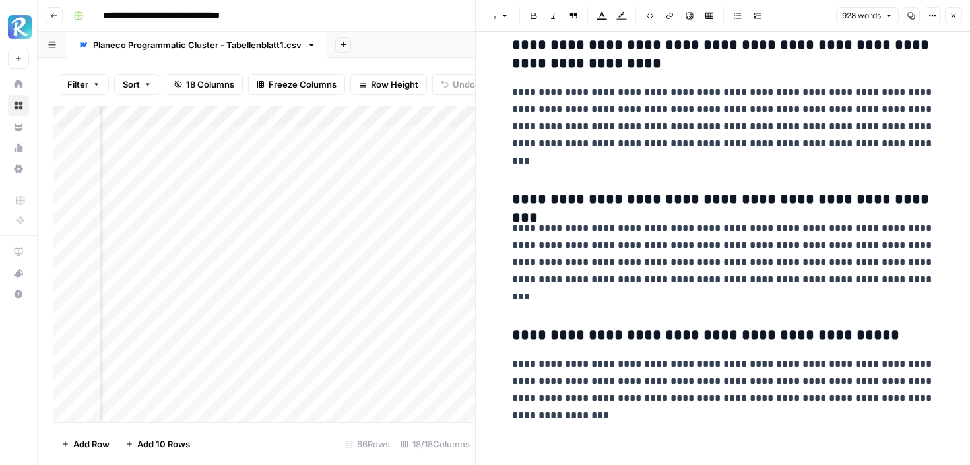
scroll to position [2819, 0]
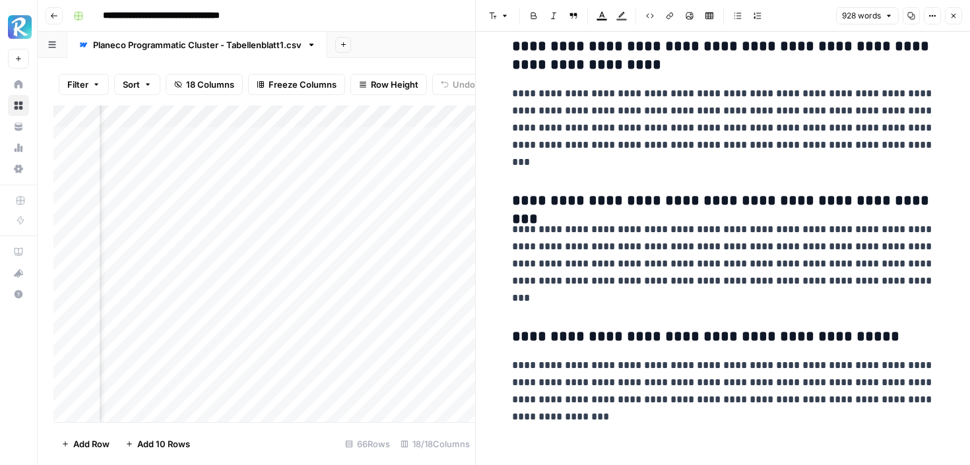
click at [958, 11] on button "Close" at bounding box center [953, 15] width 17 height 17
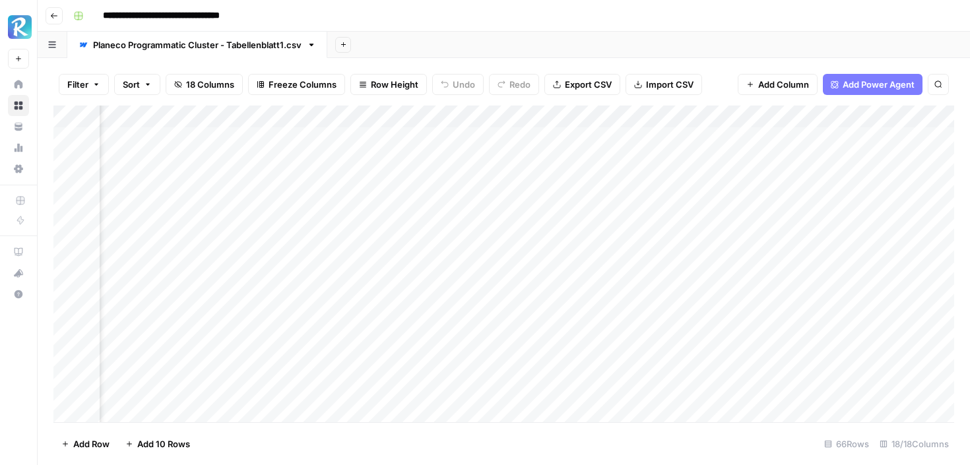
click at [525, 226] on div "Add Column" at bounding box center [503, 264] width 900 height 317
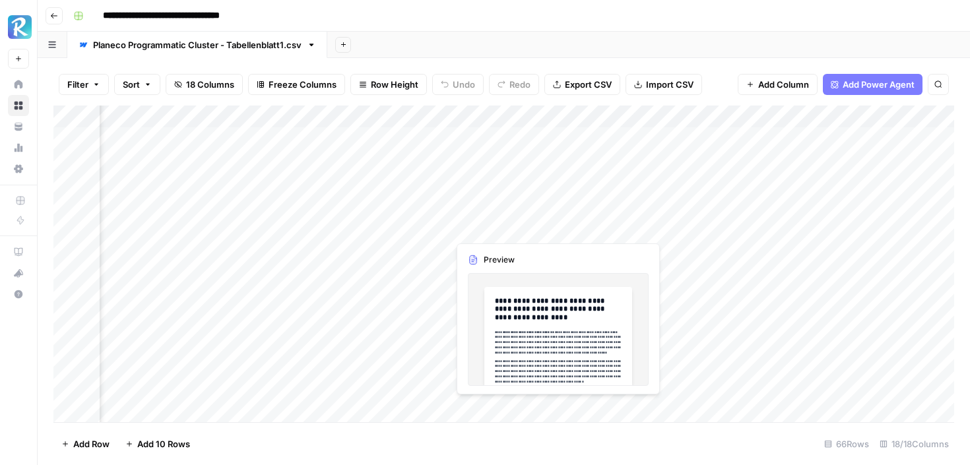
click at [525, 226] on div "Add Column" at bounding box center [503, 264] width 900 height 317
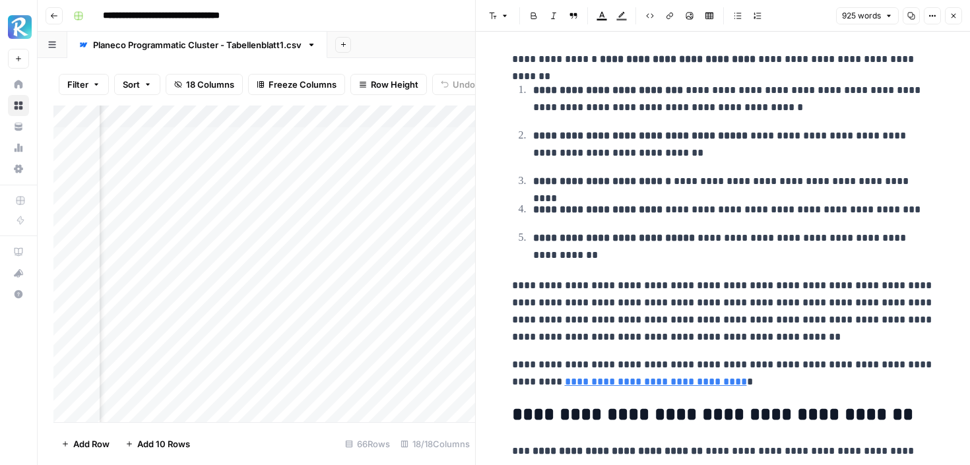
scroll to position [1276, 0]
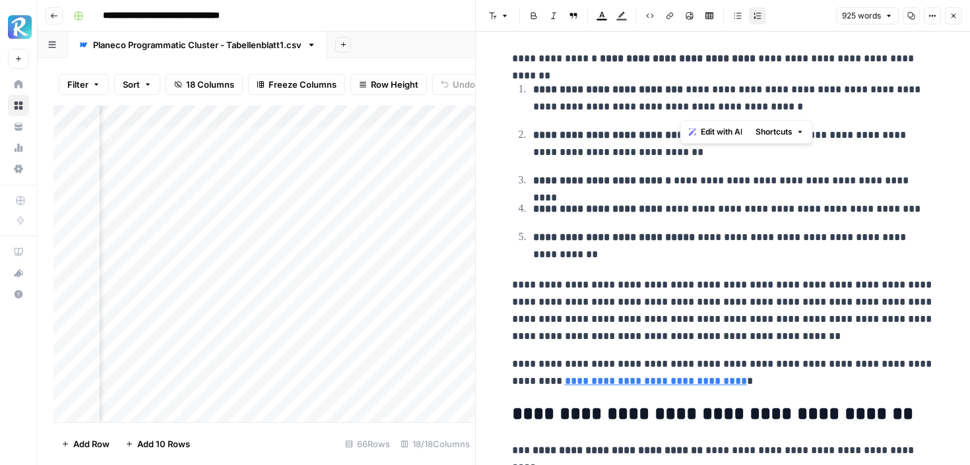
drag, startPoint x: 681, startPoint y: 88, endPoint x: 801, endPoint y: 104, distance: 120.4
click at [801, 104] on p "**********" at bounding box center [733, 98] width 401 height 34
copy p "**********"
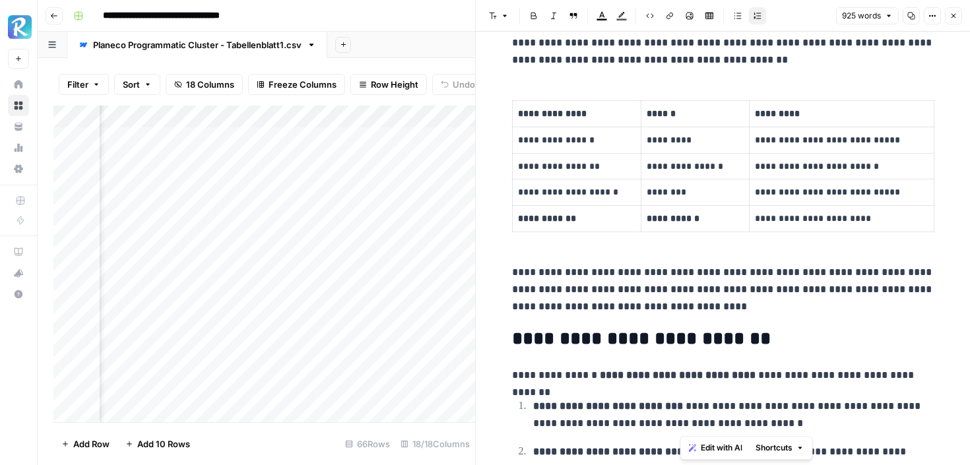
scroll to position [951, 0]
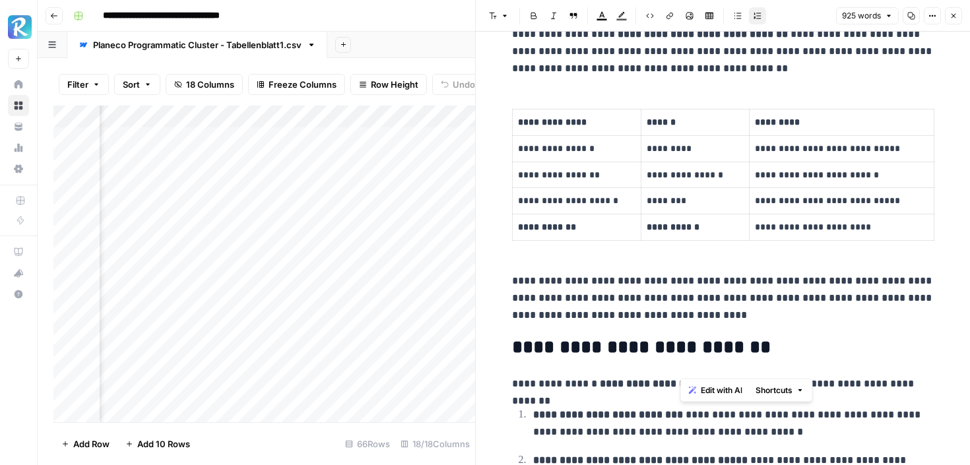
click at [824, 286] on p "**********" at bounding box center [723, 297] width 422 height 51
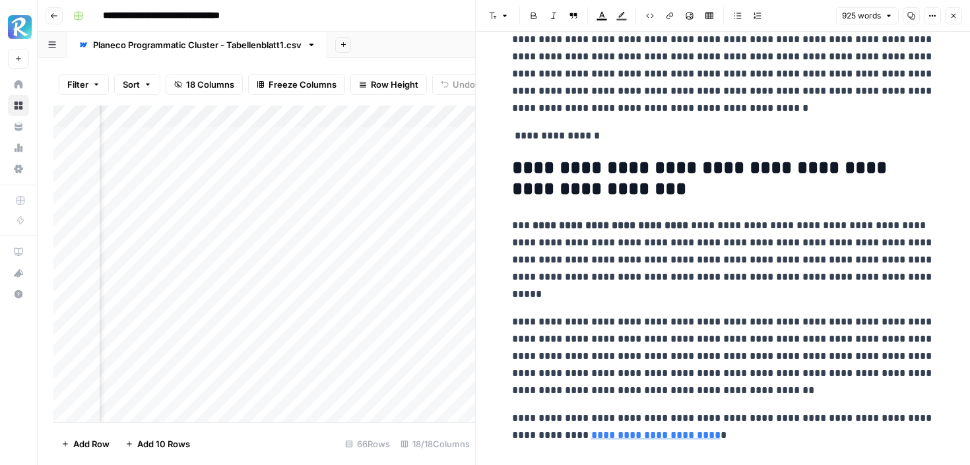
scroll to position [0, 0]
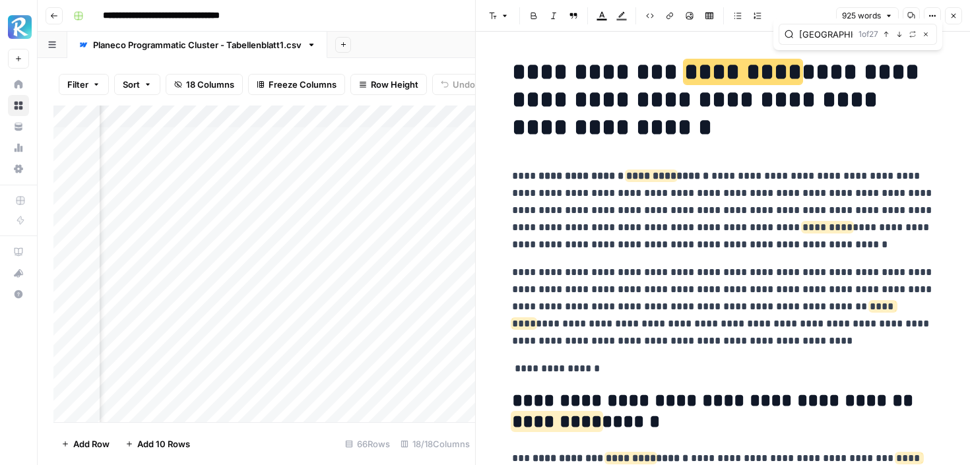
type input "[GEOGRAPHIC_DATA]"
click at [925, 36] on icon "button" at bounding box center [925, 34] width 7 height 7
click at [951, 14] on icon "button" at bounding box center [953, 16] width 5 height 5
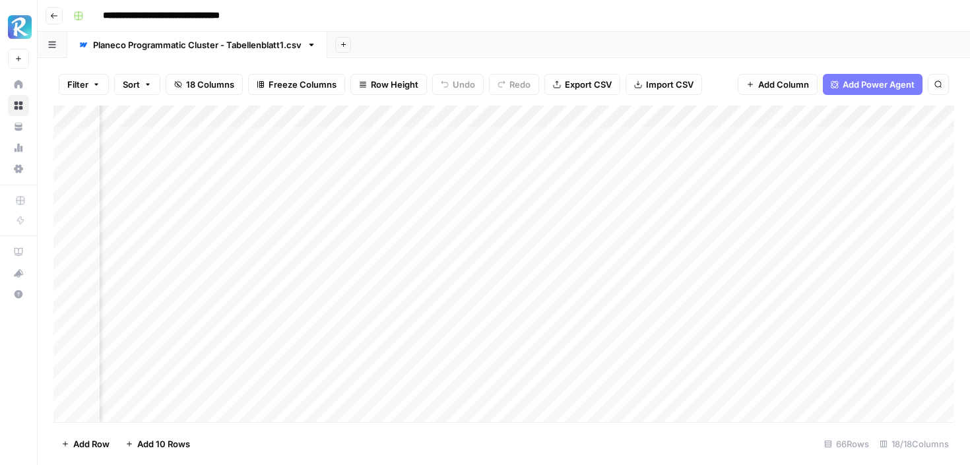
scroll to position [0, 744]
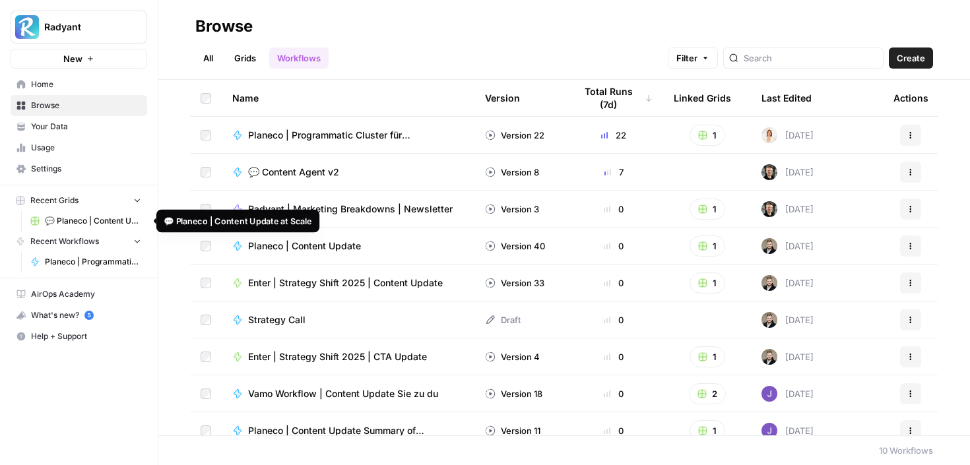
click at [63, 220] on span "💬 Planeco | Content Update at Scale" at bounding box center [93, 221] width 96 height 12
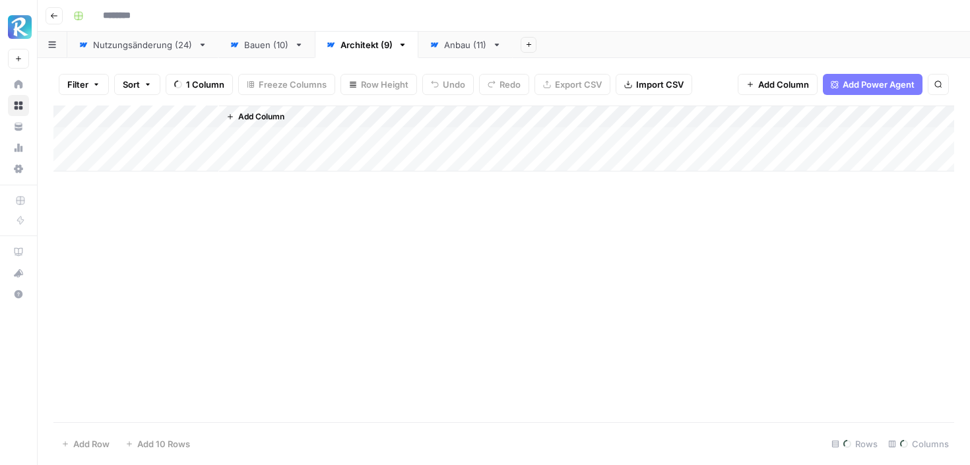
type input "**********"
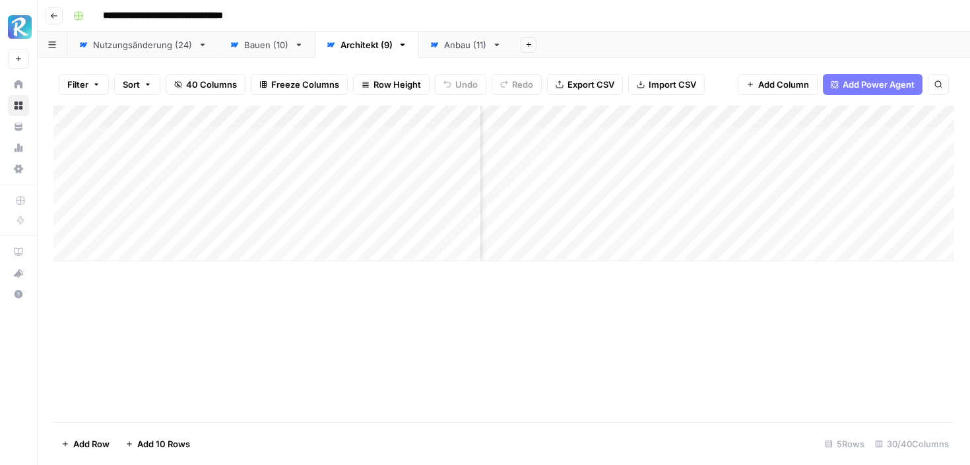
scroll to position [0, 732]
